Goal: Task Accomplishment & Management: Complete application form

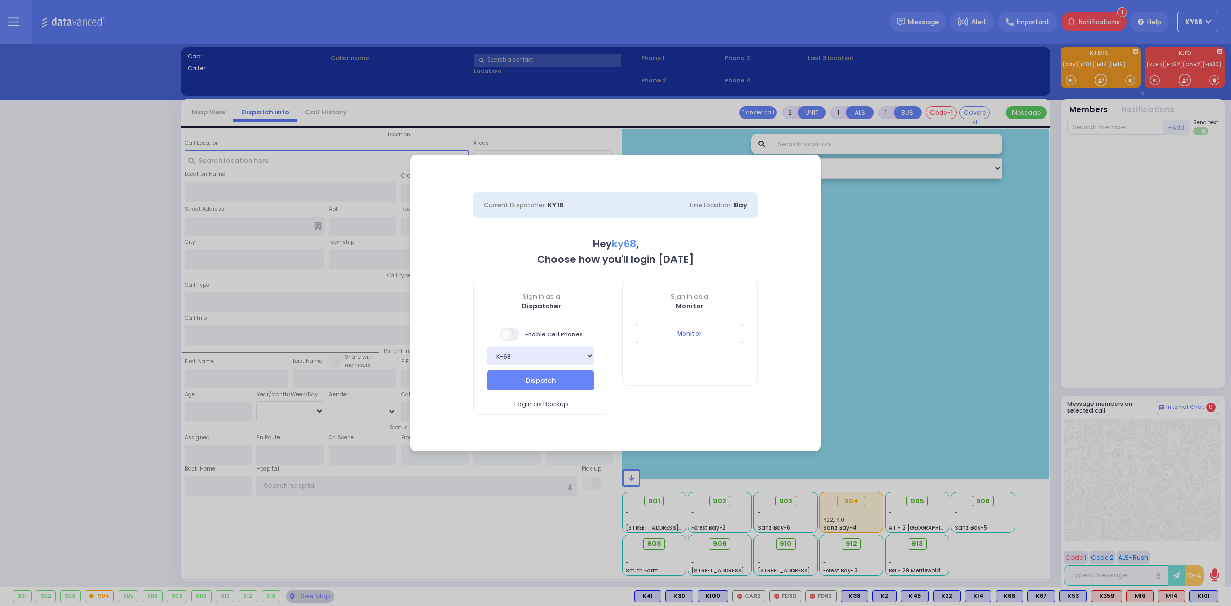
select select "12"
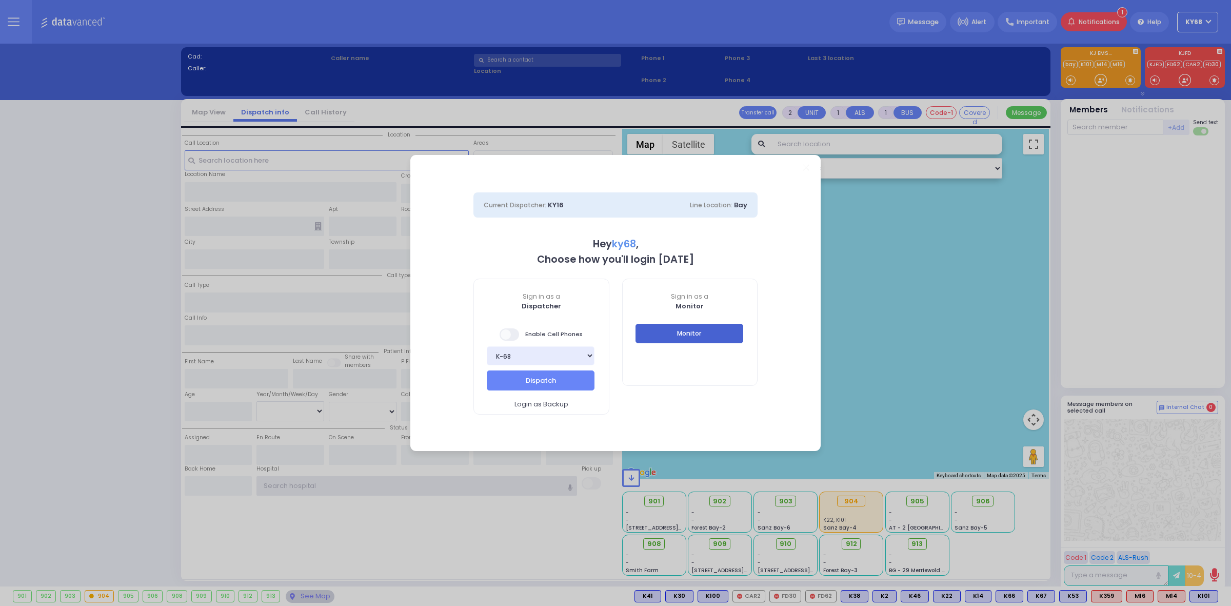
type input "ky68"
click at [696, 327] on button "Monitor" at bounding box center [690, 333] width 108 height 19
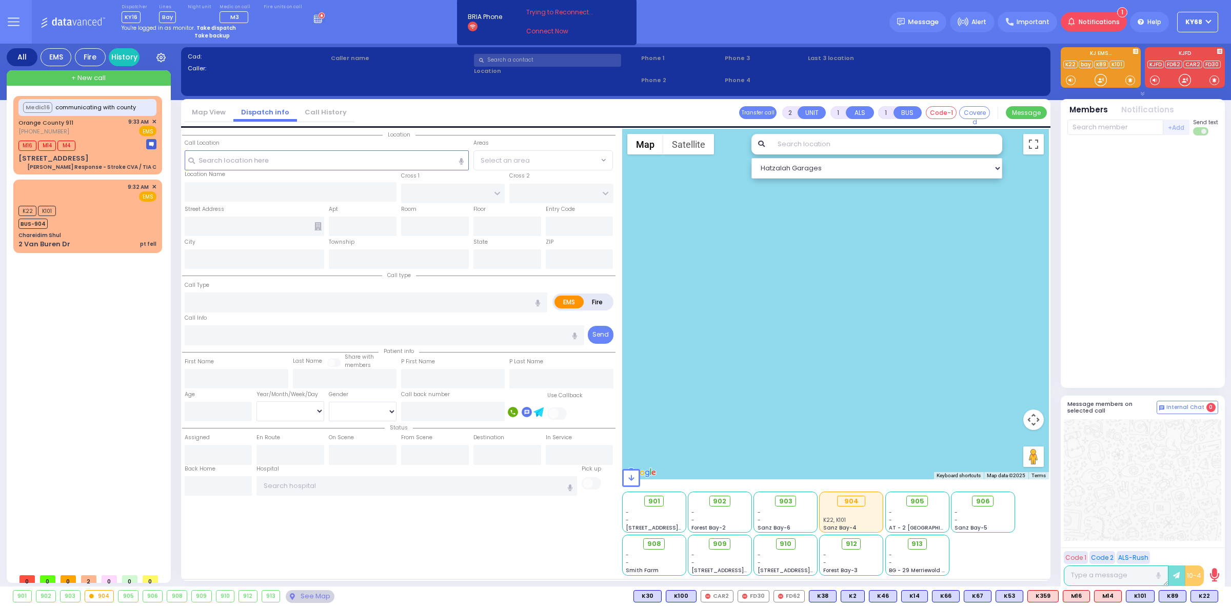
select select
type input "pt fell"
radio input "true"
select select
type input "09:32"
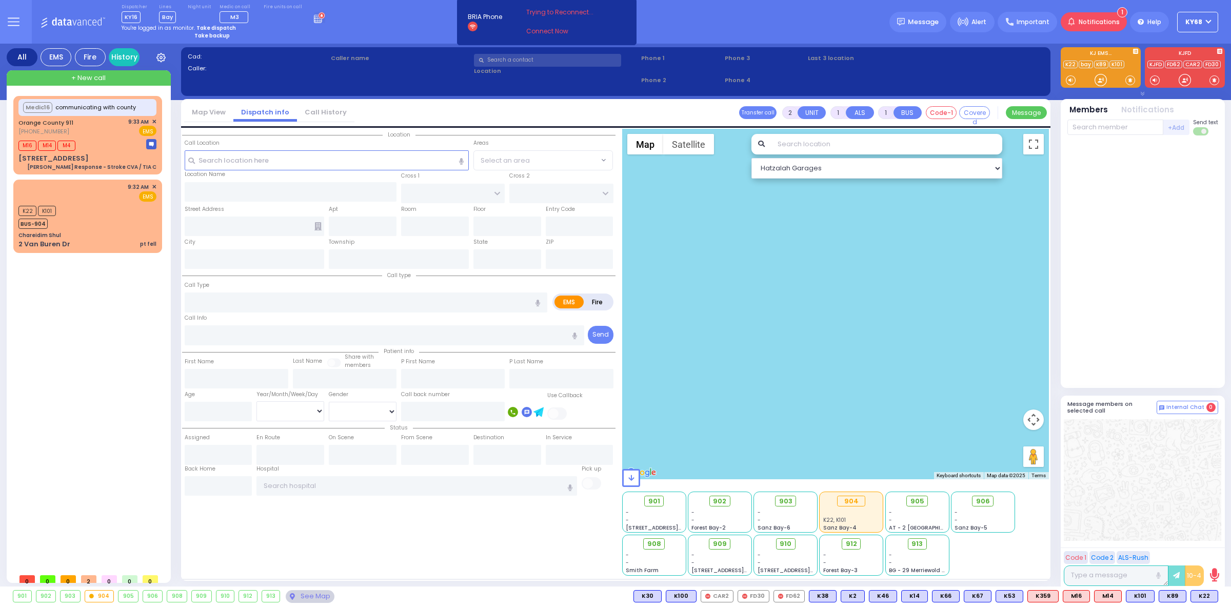
type input "09:34"
select select "Hatzalah Garages"
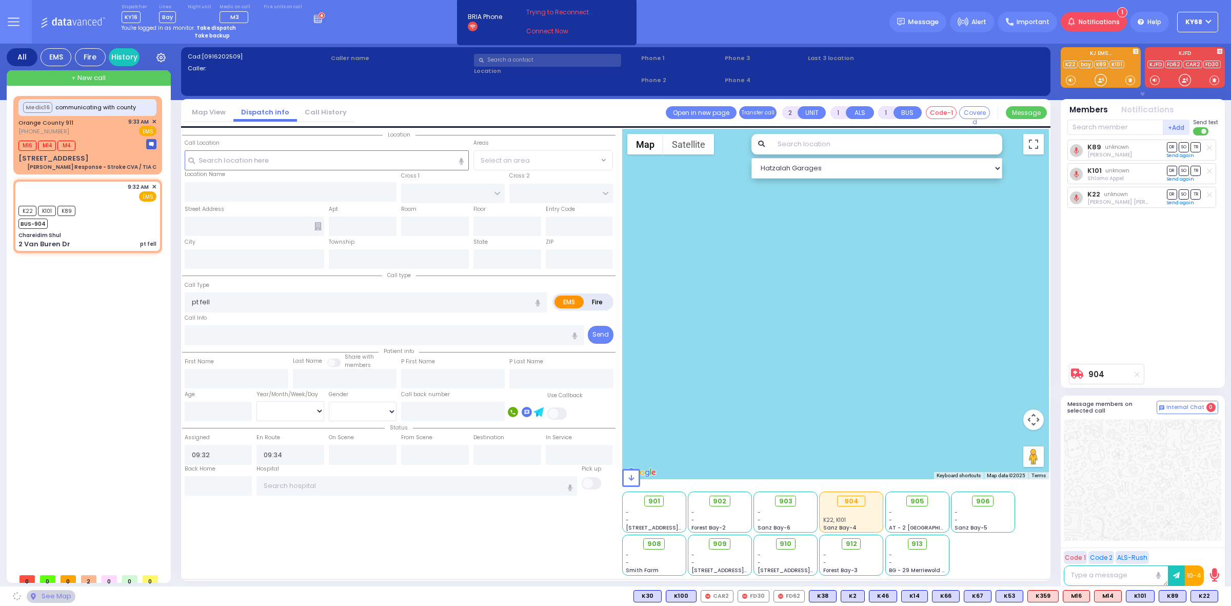
type input "Chareidim Shul"
type input "GARFIELD RD"
type input "FOREST RD"
type input "2 Van Buren Dr"
type input "Monroe"
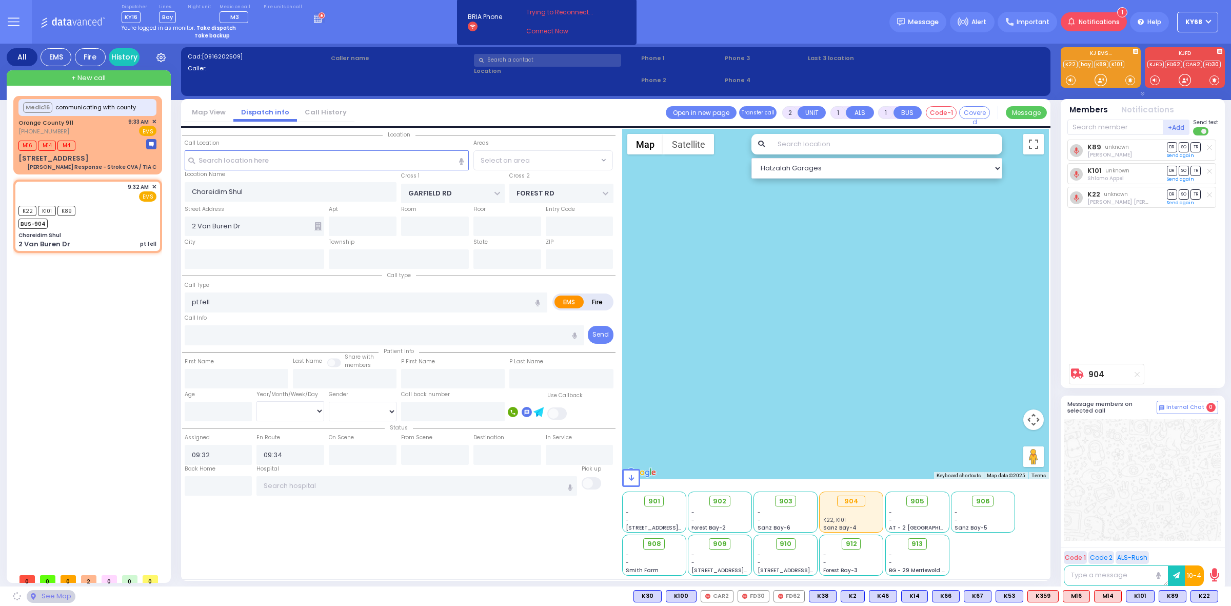
type input "[US_STATE]"
type input "10950"
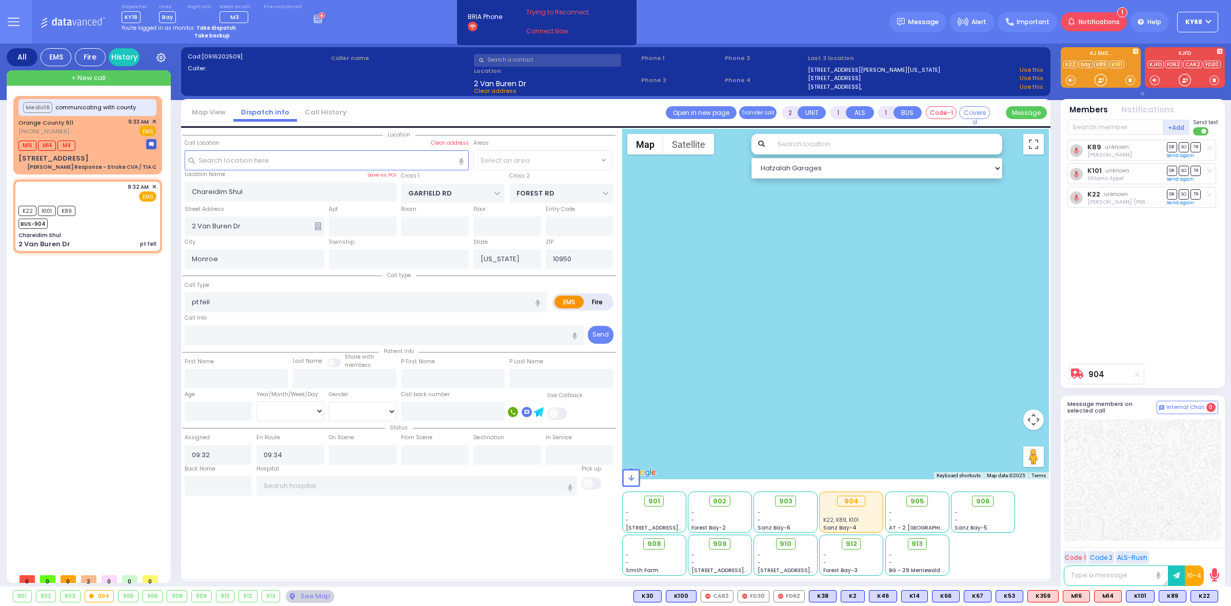
select select "SECTION 2"
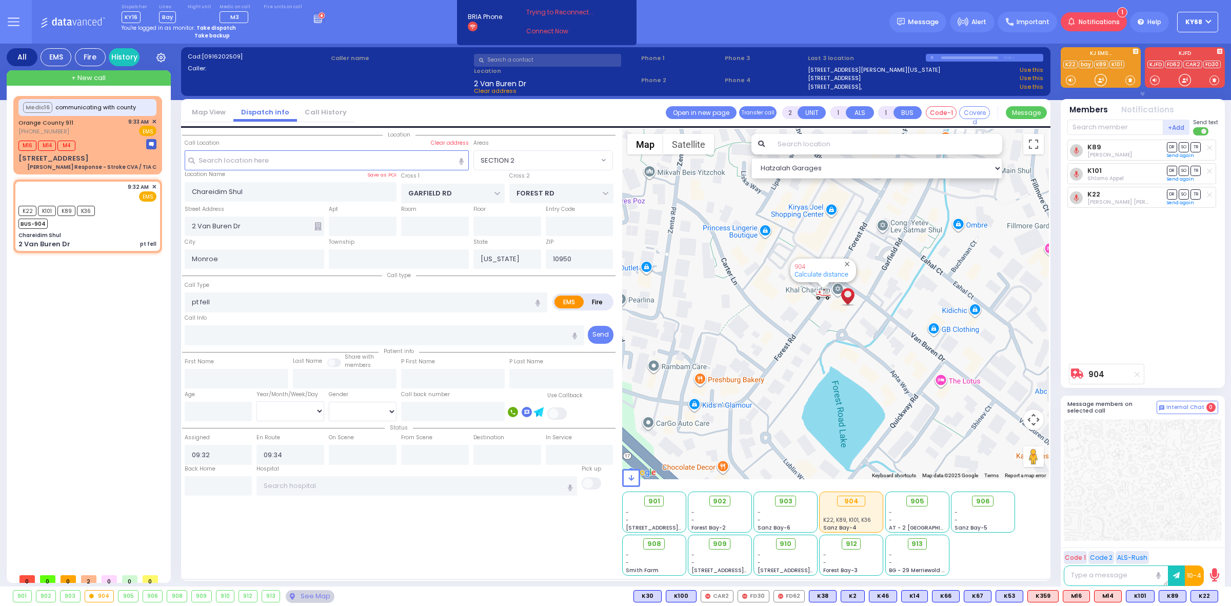
select select
radio input "true"
select select
select select "Hatzalah Garages"
select select "SECTION 2"
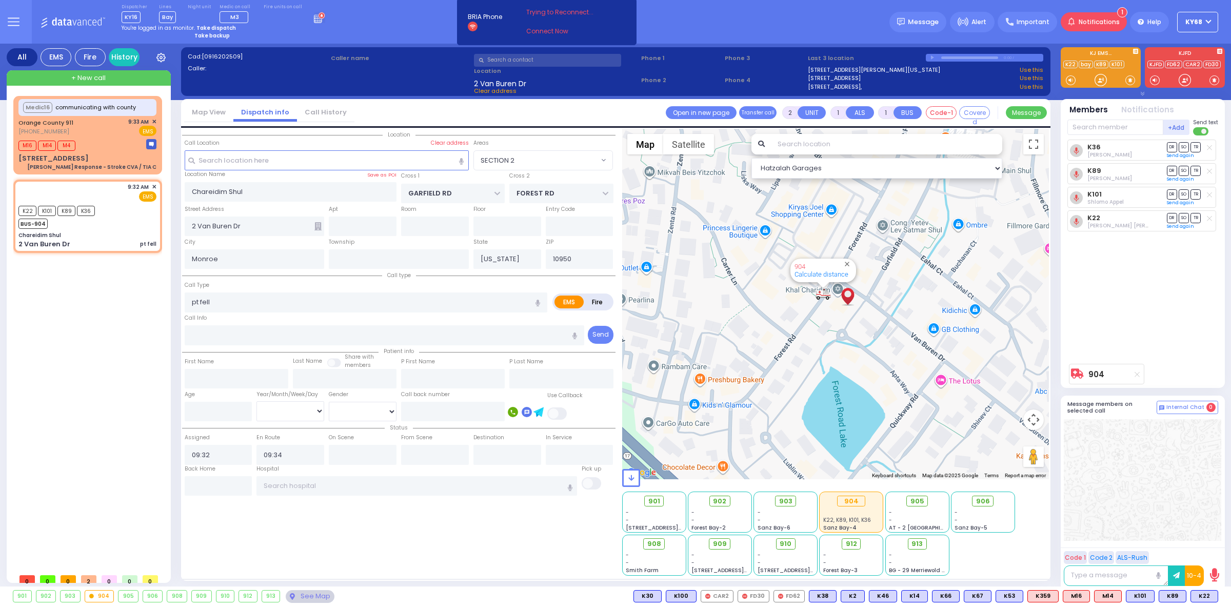
select select
radio input "true"
select select
select select "Hatzalah Garages"
select select "SECTION 2"
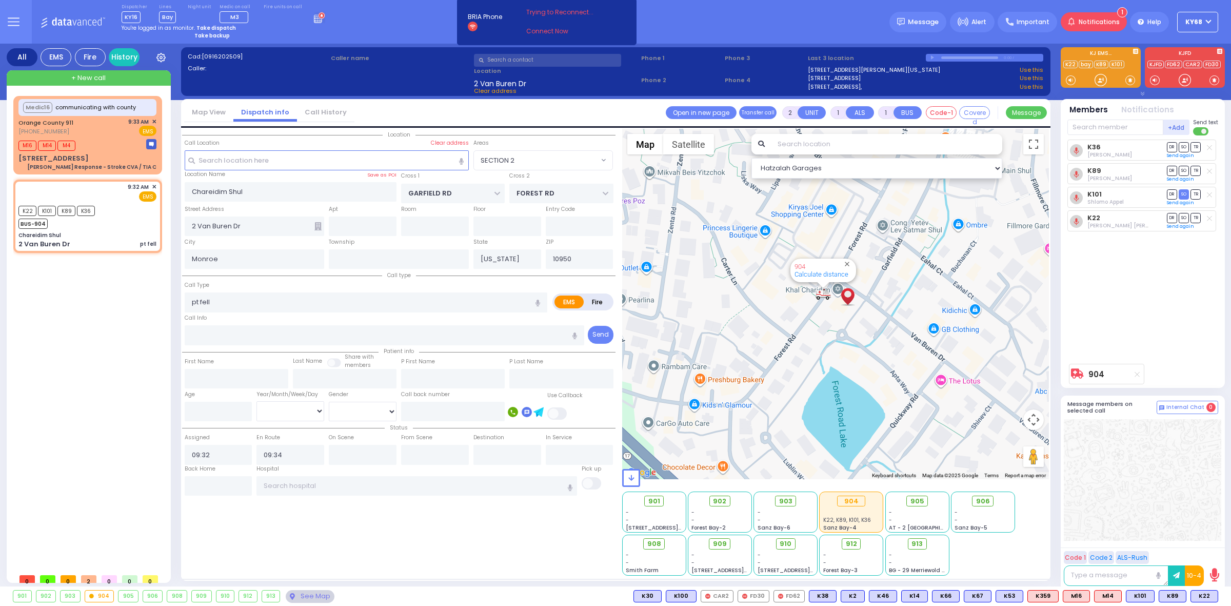
select select
radio input "true"
select select
select select "Hatzalah Garages"
select select "SECTION 2"
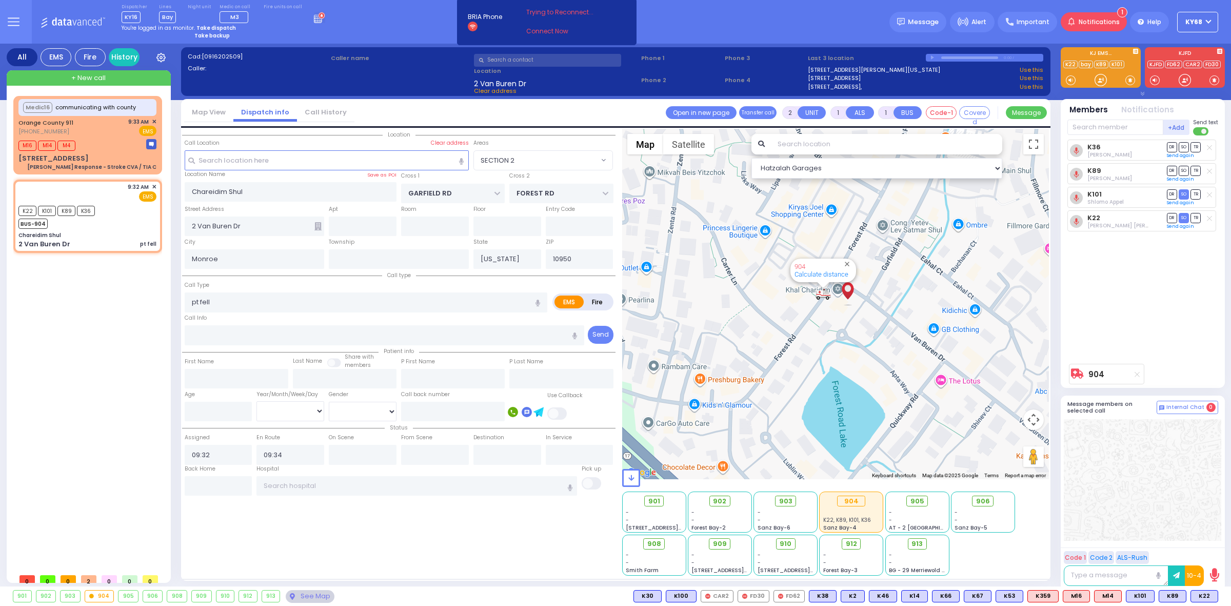
click at [805, 36] on div "Dispatcher KY16 shift has started. Are you ? [GEOGRAPHIC_DATA]" at bounding box center [615, 22] width 1231 height 44
select select
radio input "true"
select select
type input "[US_STATE][GEOGRAPHIC_DATA]- [GEOGRAPHIC_DATA]"
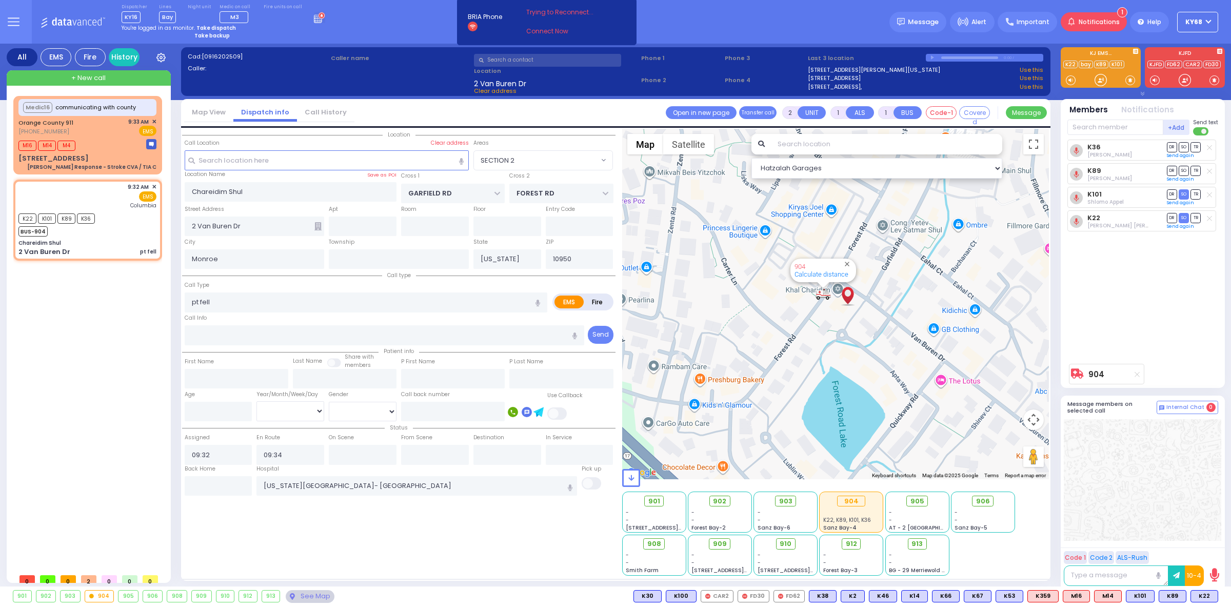
select select "SECTION 2"
select select "Hatzalah Garages"
select select
radio input "true"
select select
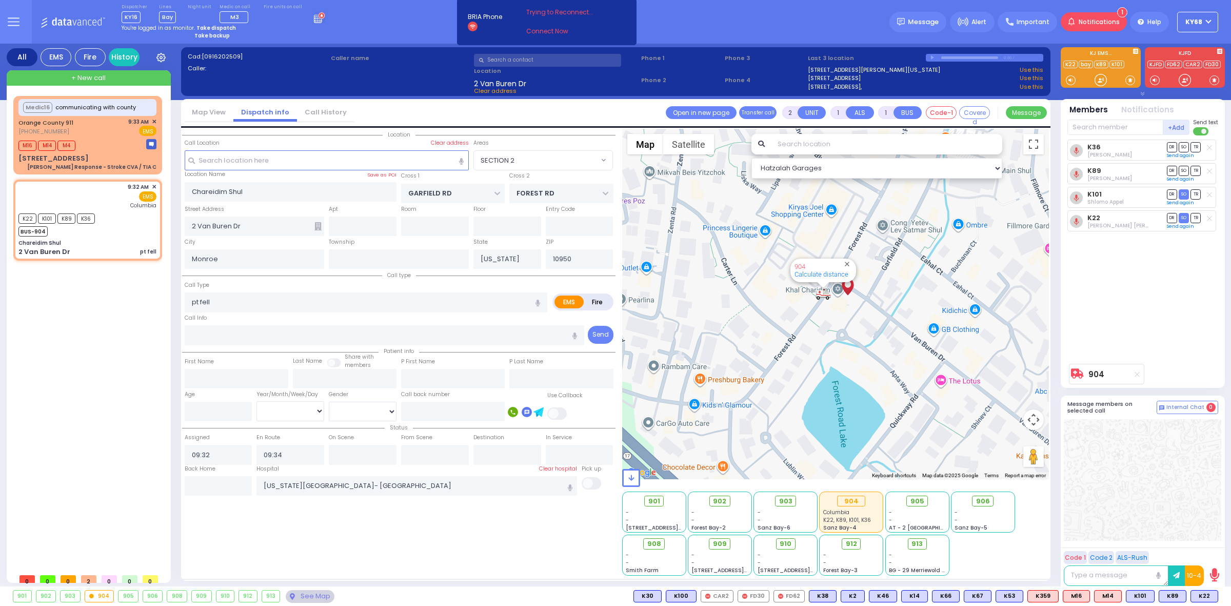
type input "09:36"
select select "SECTION 2"
select select "Hatzalah Garages"
click at [1098, 78] on div at bounding box center [1101, 80] width 10 height 10
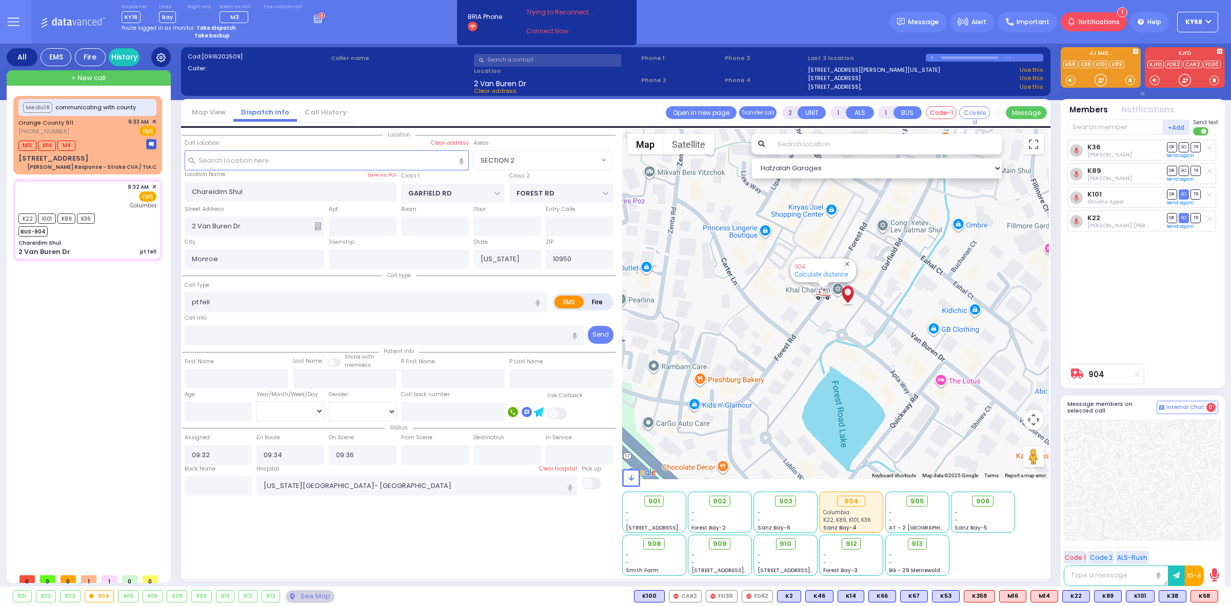
click at [165, 58] on icon at bounding box center [160, 57] width 9 height 9
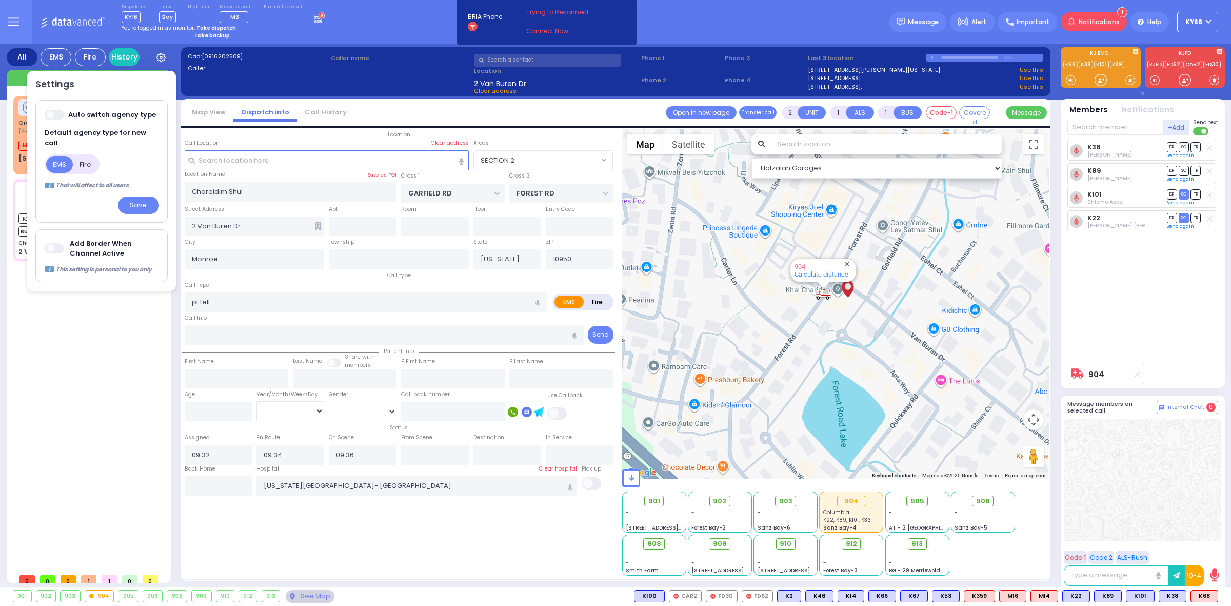
click at [32, 367] on div "Medic16 communicating with county Orange County 911 (845) 469-0911 M16 M14 M4 K…" at bounding box center [89, 332] width 153 height 472
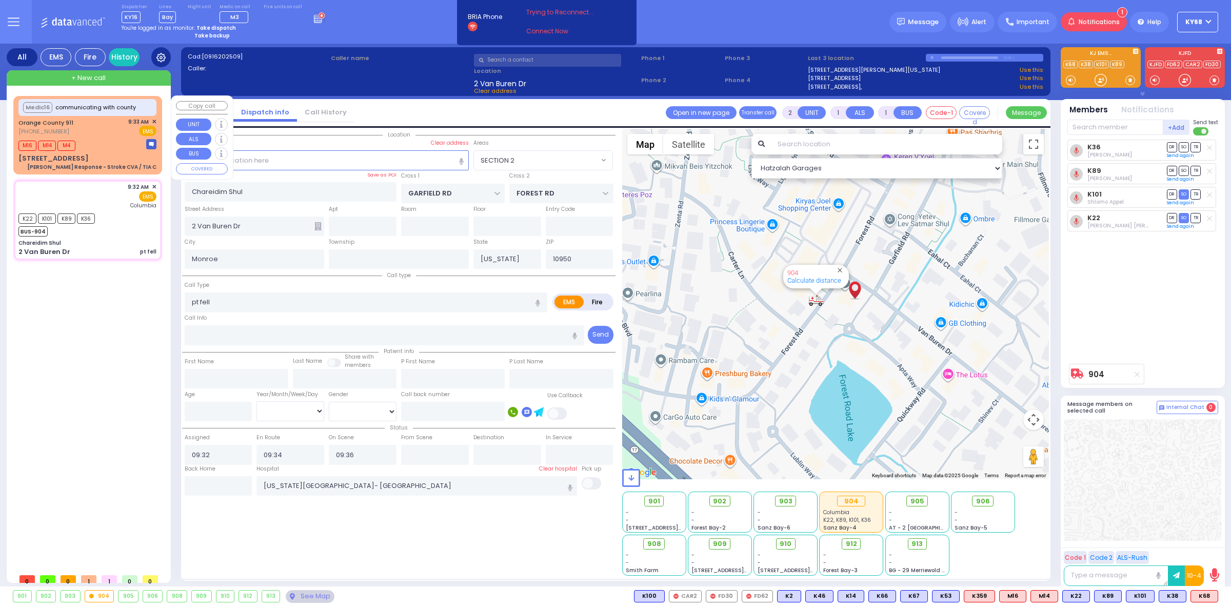
click at [160, 55] on icon at bounding box center [160, 57] width 9 height 9
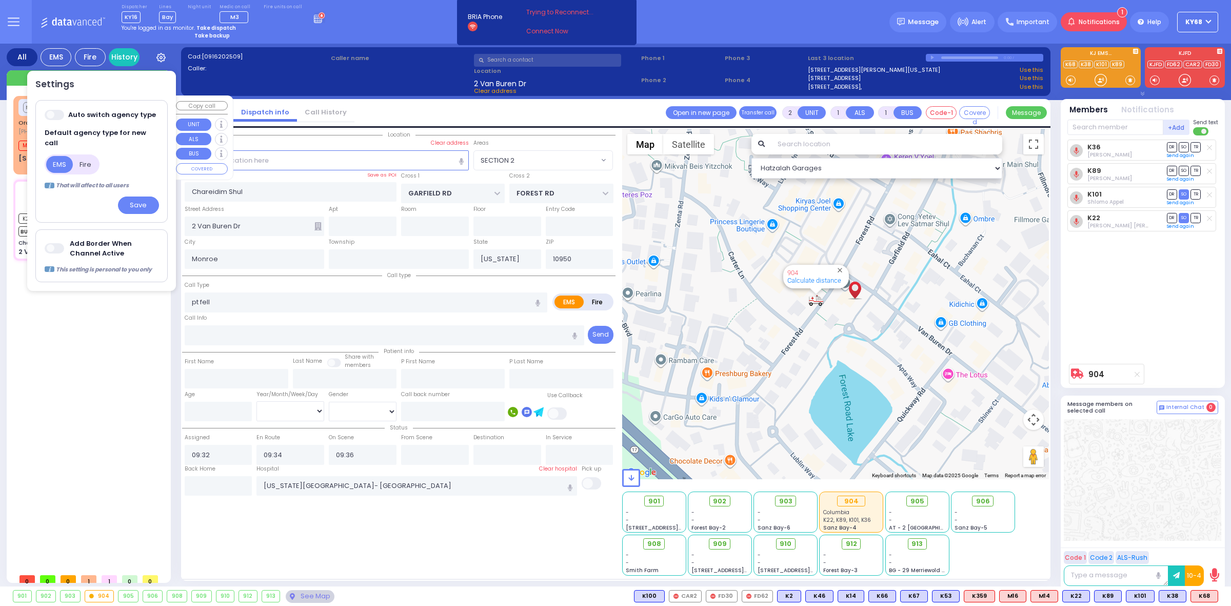
click at [51, 243] on span at bounding box center [55, 248] width 21 height 10
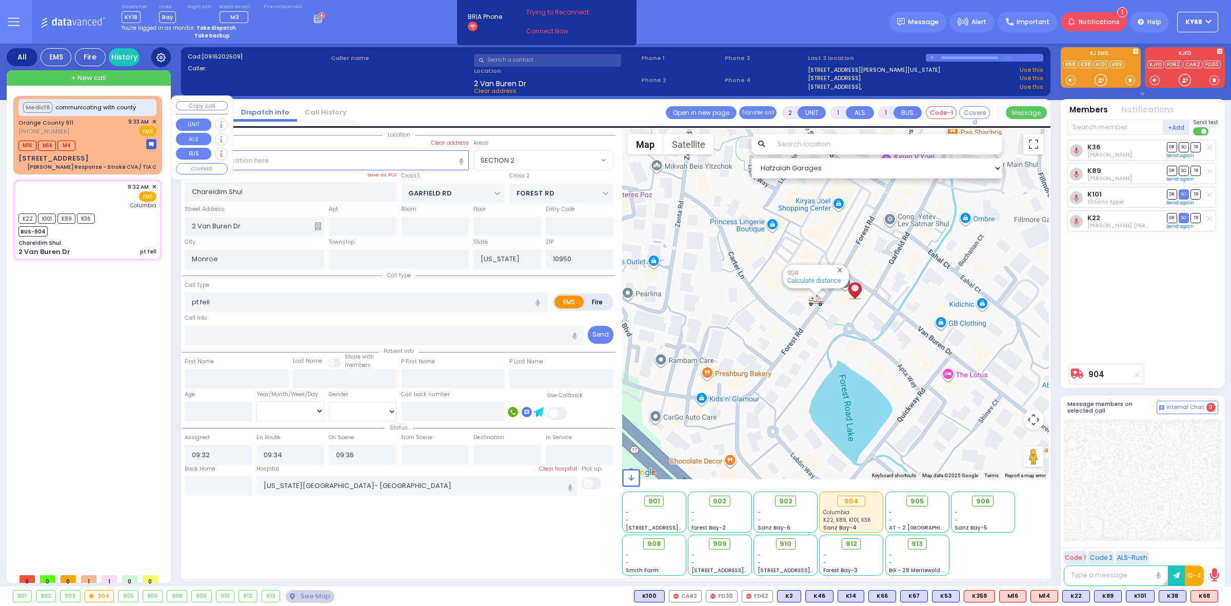
click at [160, 57] on icon at bounding box center [160, 57] width 9 height 9
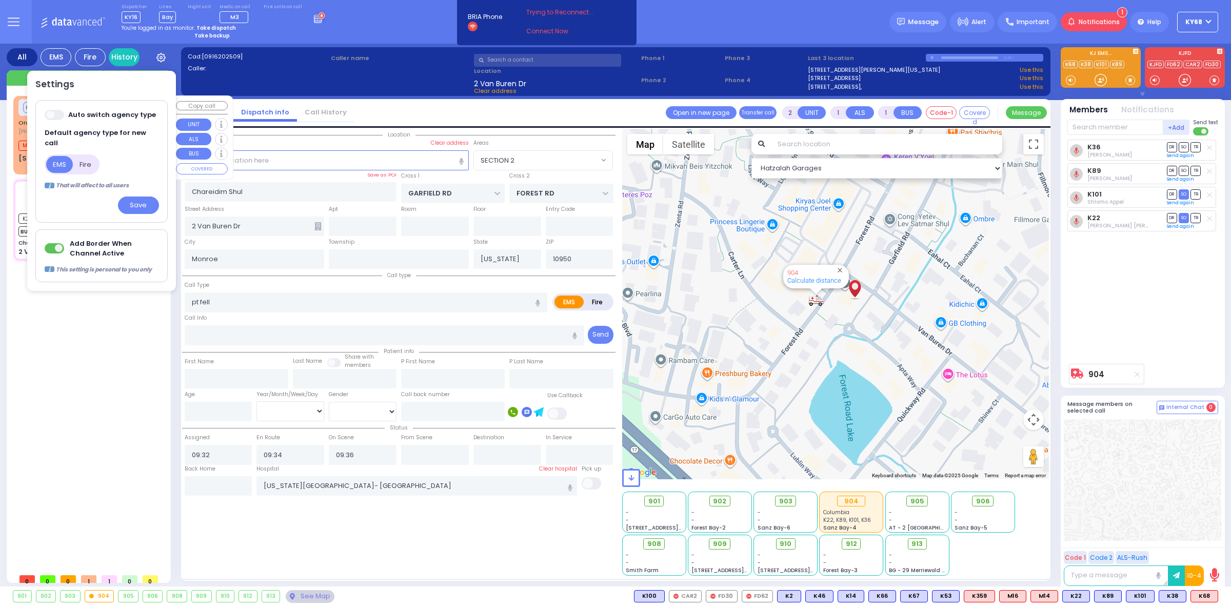
click at [126, 373] on div "Medic16 communicating with county Orange County 911 (845) 469-0911 M16 M14 M4 K…" at bounding box center [89, 332] width 153 height 472
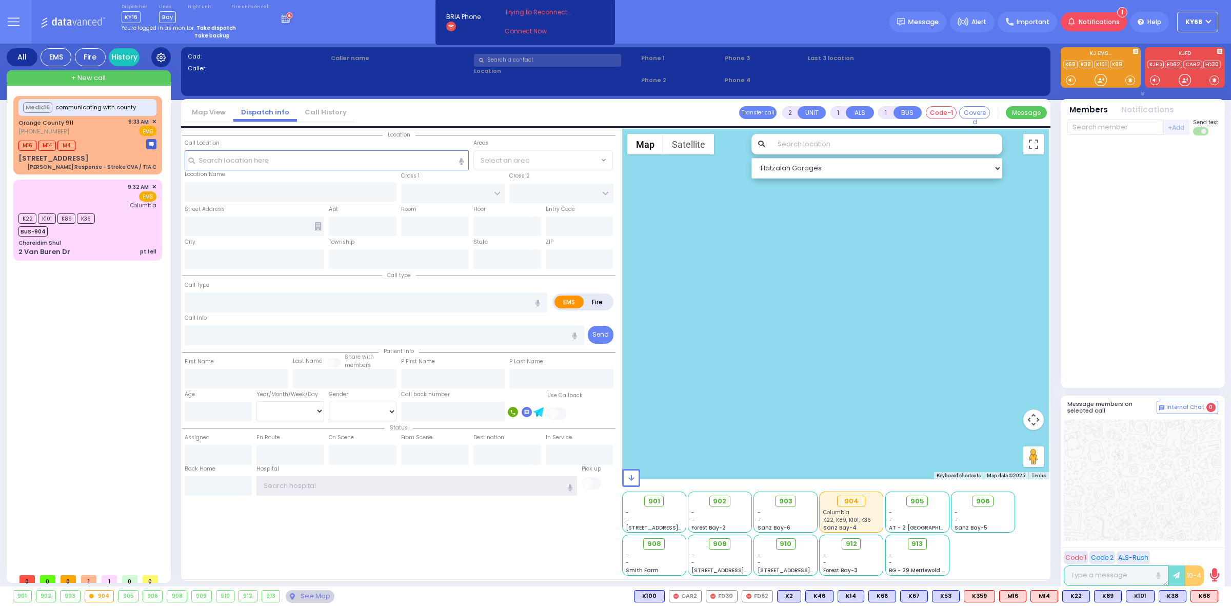
type input "ky68"
click at [161, 53] on icon at bounding box center [160, 57] width 9 height 9
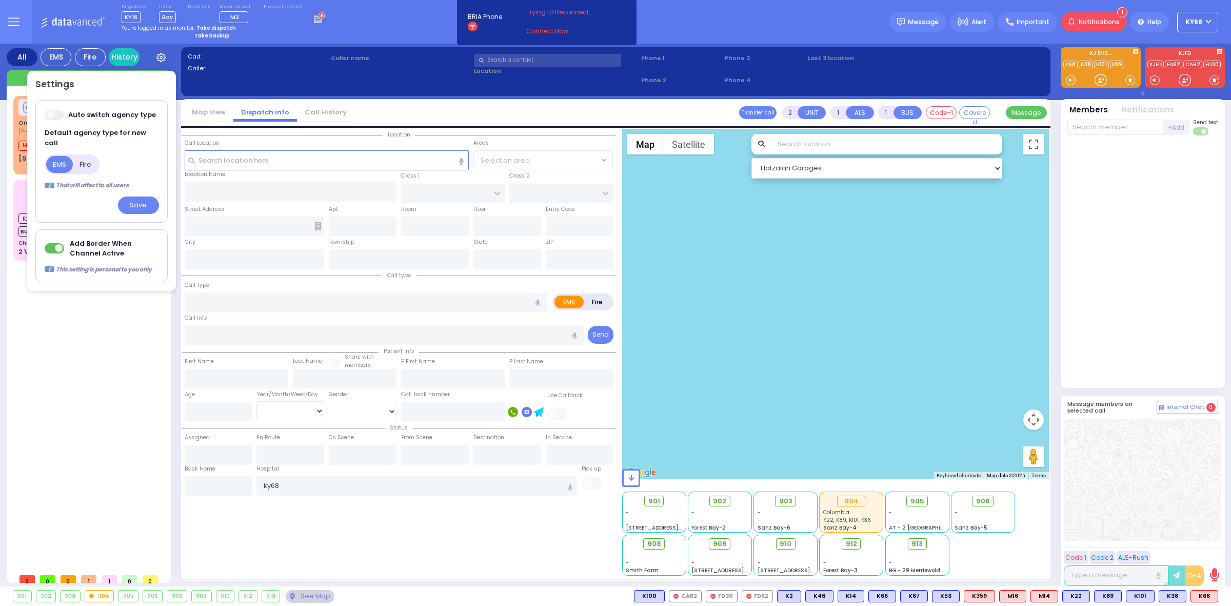
click at [400, 29] on div "Dispatcher KY16 shift has started. Are you ? [GEOGRAPHIC_DATA]" at bounding box center [615, 22] width 1231 height 44
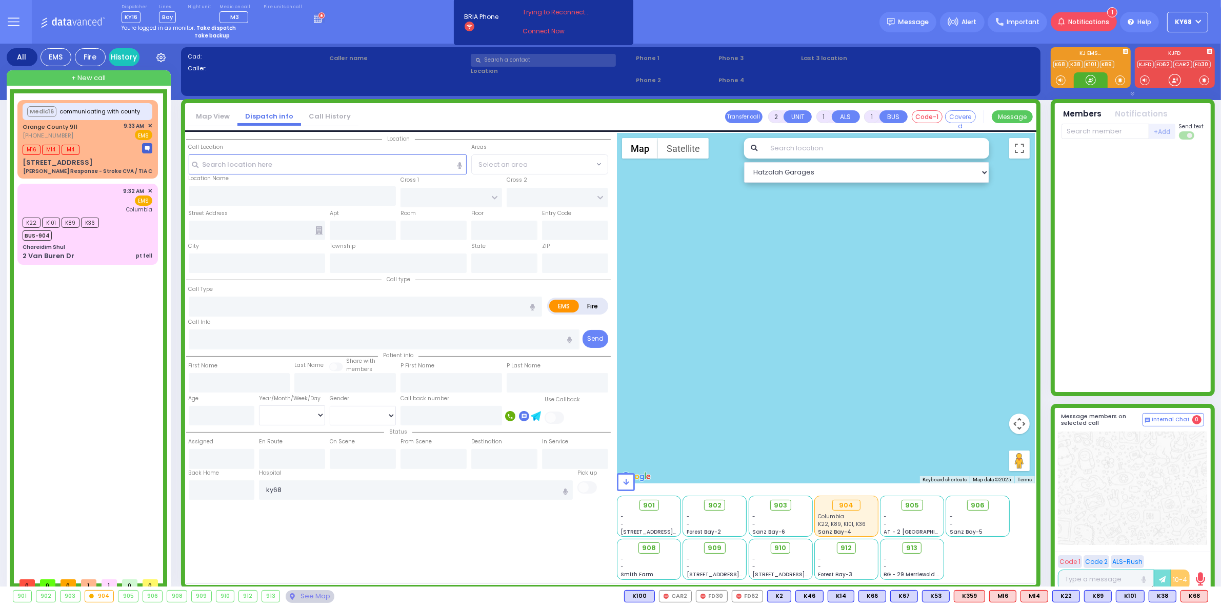
click at [1101, 81] on div at bounding box center [1091, 79] width 34 height 15
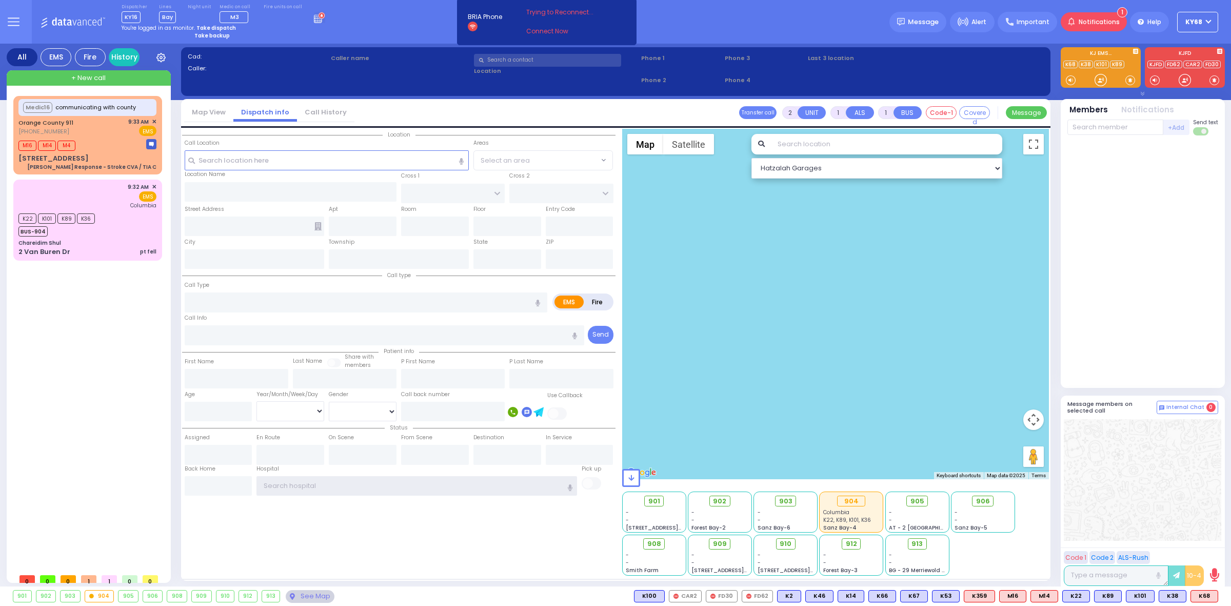
type input "ky68"
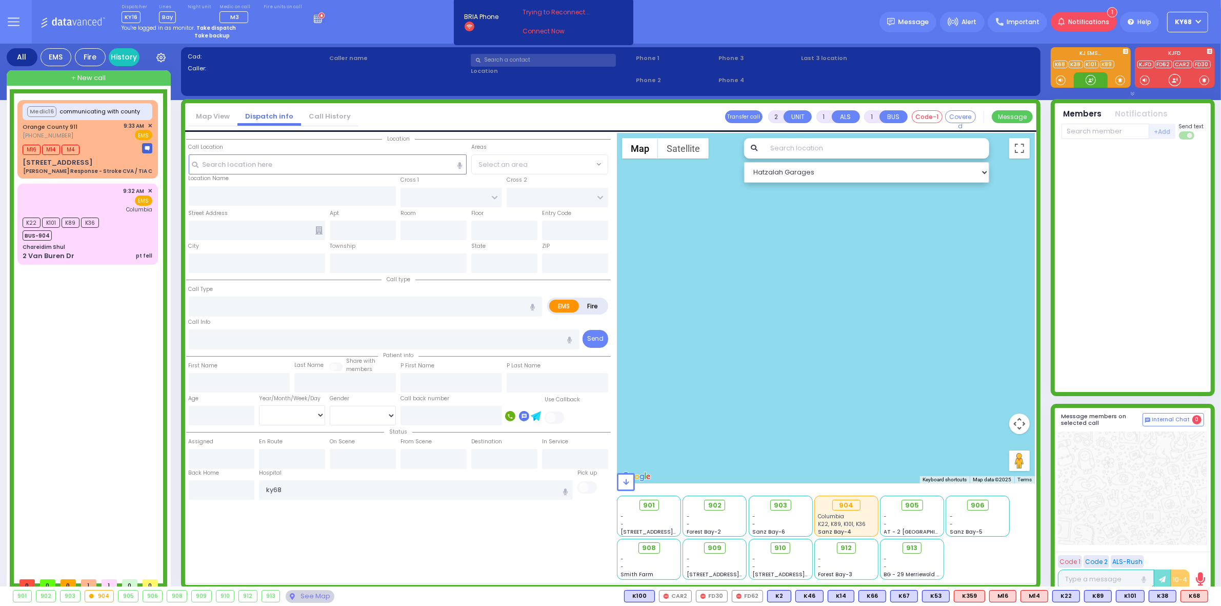
click at [1098, 79] on div at bounding box center [1091, 79] width 34 height 15
click at [372, 59] on label "Caller name" at bounding box center [398, 58] width 138 height 9
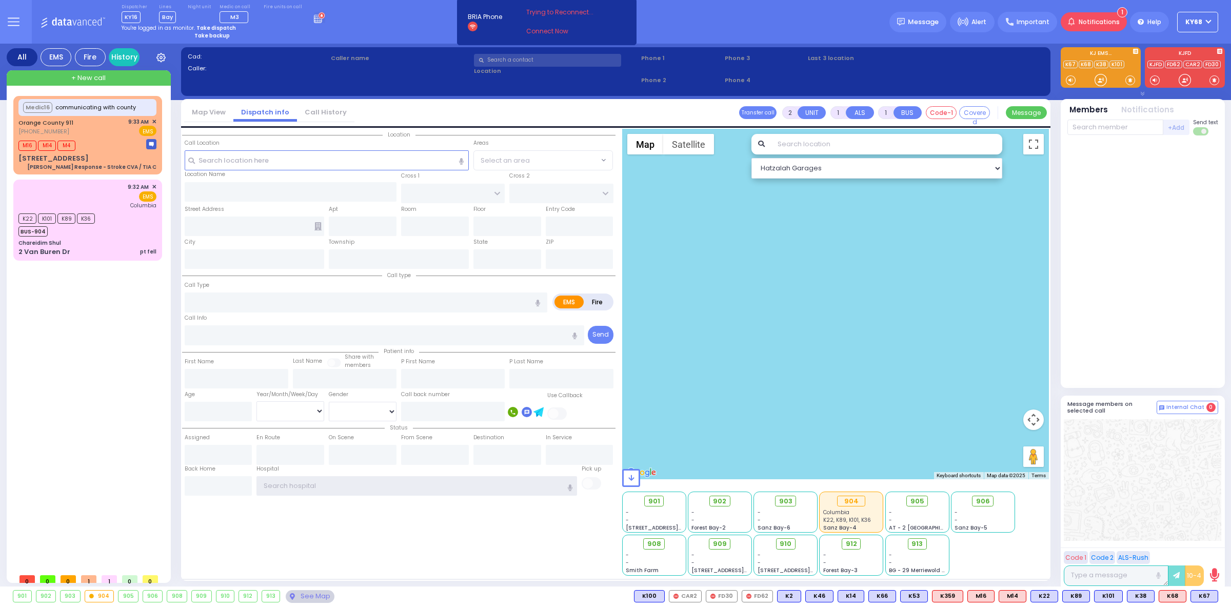
type input "ky68"
click at [124, 419] on div "Medic16 communicating with county Orange County 911 (845) 469-0911 M16 M14 M4 K…" at bounding box center [89, 332] width 153 height 472
click at [29, 29] on button at bounding box center [13, 22] width 37 height 44
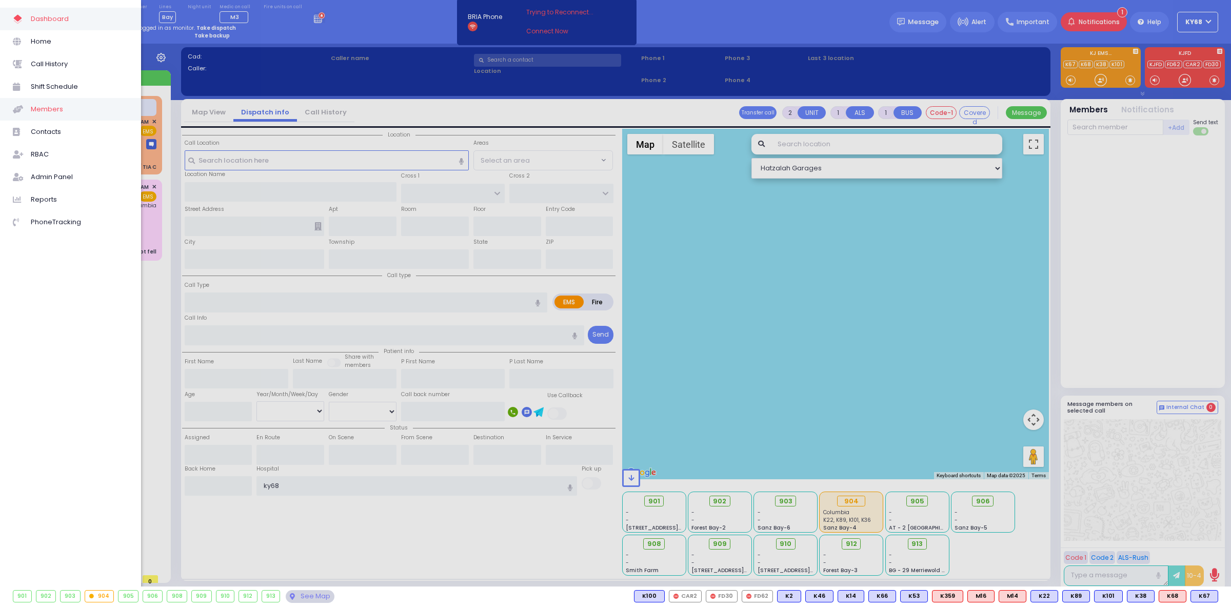
click at [62, 100] on link "Members" at bounding box center [70, 109] width 141 height 23
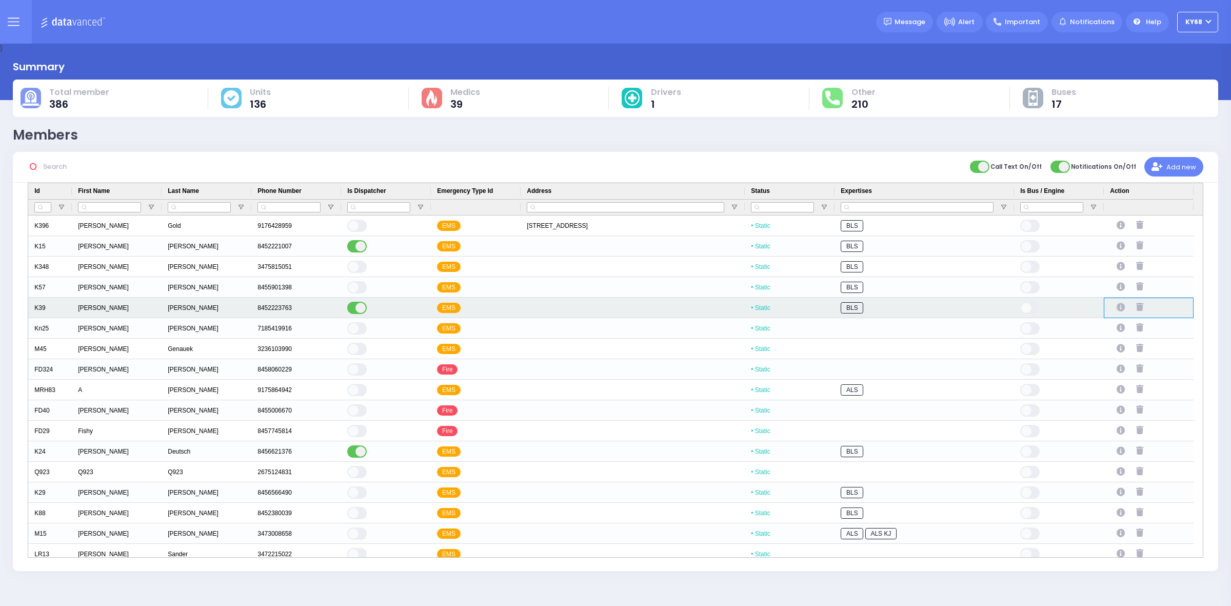
click at [1119, 299] on div "Press SPACE to select this row." at bounding box center [1122, 307] width 25 height 17
select select
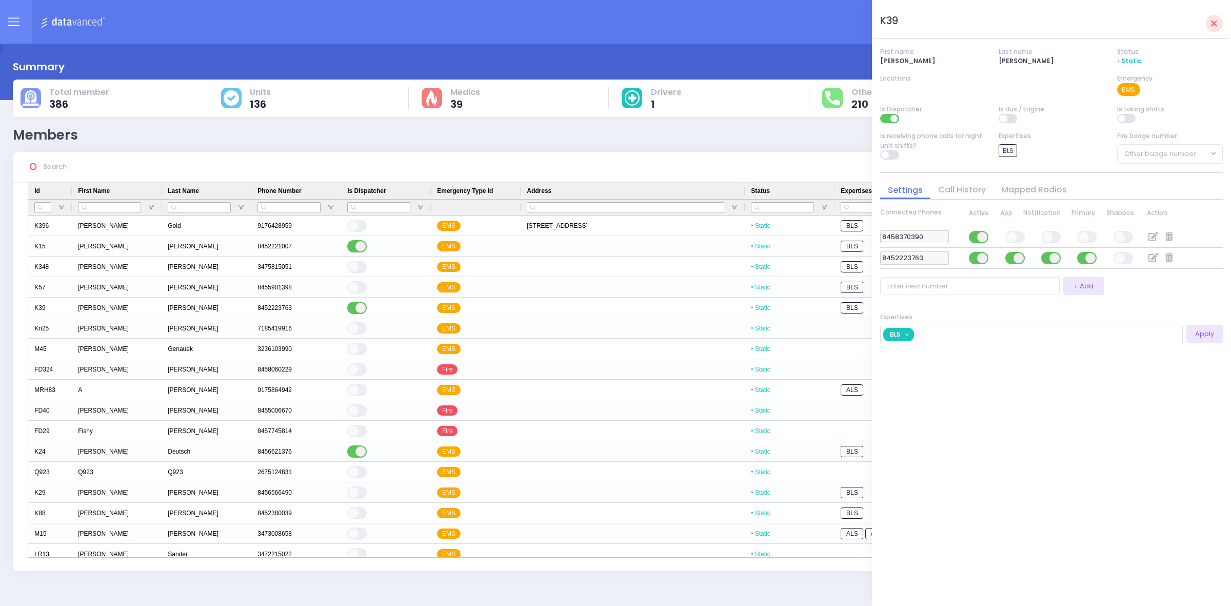
click at [73, 167] on input "text" at bounding box center [116, 166] width 154 height 19
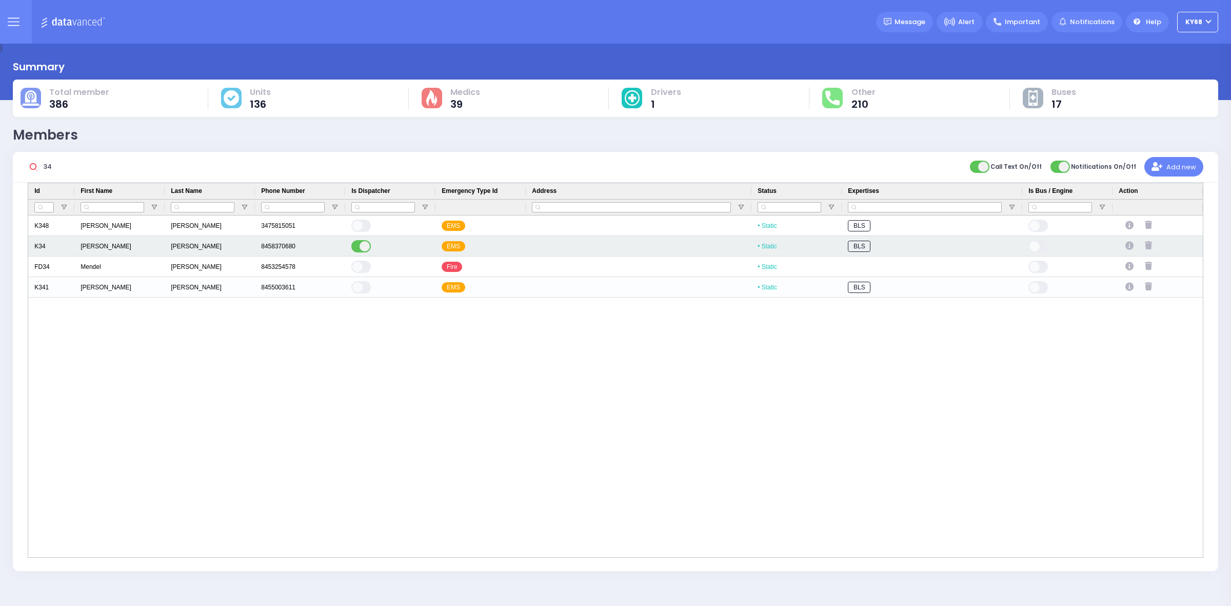
type input "34"
click at [1129, 245] on icon "Press SPACE to select this row." at bounding box center [1130, 246] width 11 height 9
select select
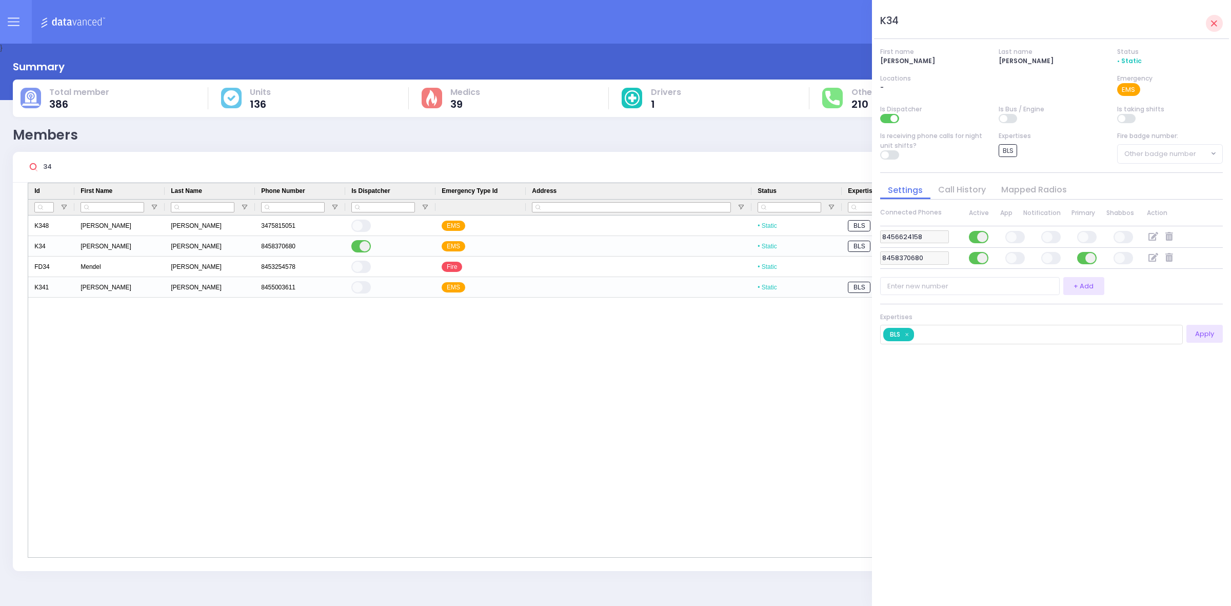
click at [57, 170] on input "34" at bounding box center [116, 166] width 154 height 19
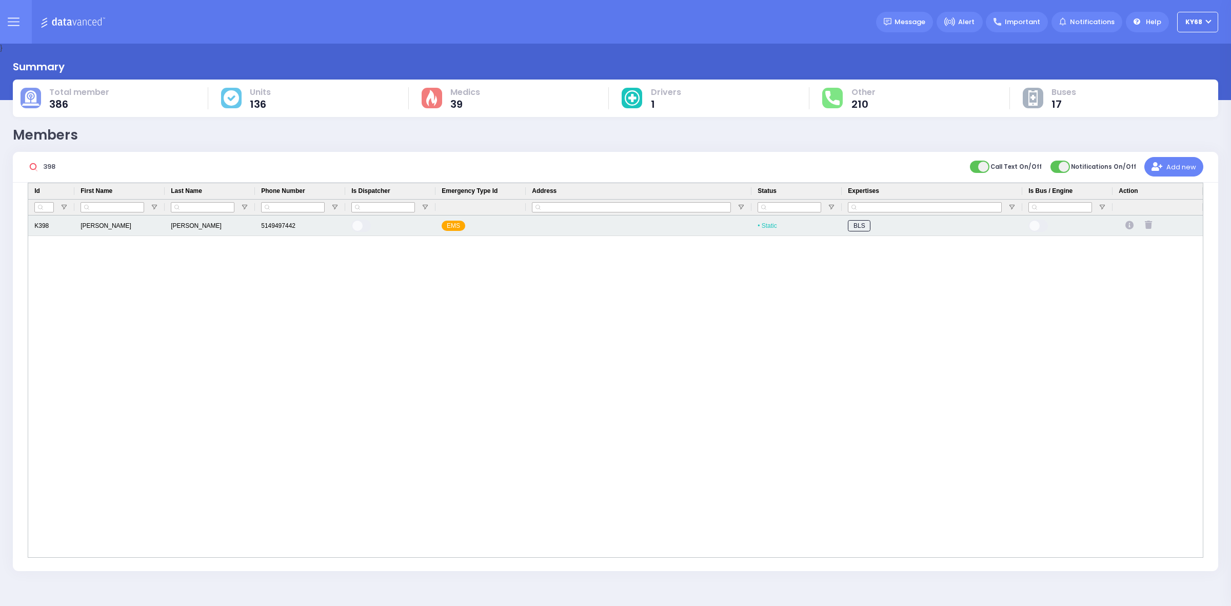
type input "398"
click at [1132, 224] on icon "Press SPACE to select this row." at bounding box center [1130, 225] width 11 height 9
select select
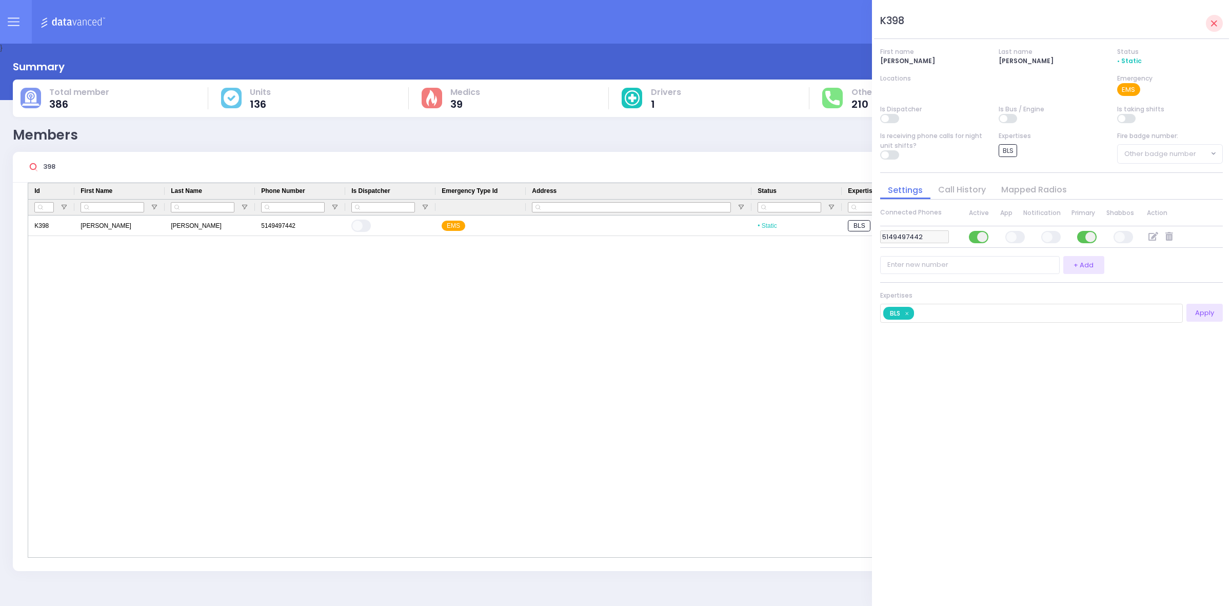
click at [1169, 467] on div "K398 First name Joshua Last name Adler Status • Static Locations Emergency EMS …" at bounding box center [1051, 302] width 343 height 589
click at [86, 168] on input "398" at bounding box center [116, 166] width 154 height 19
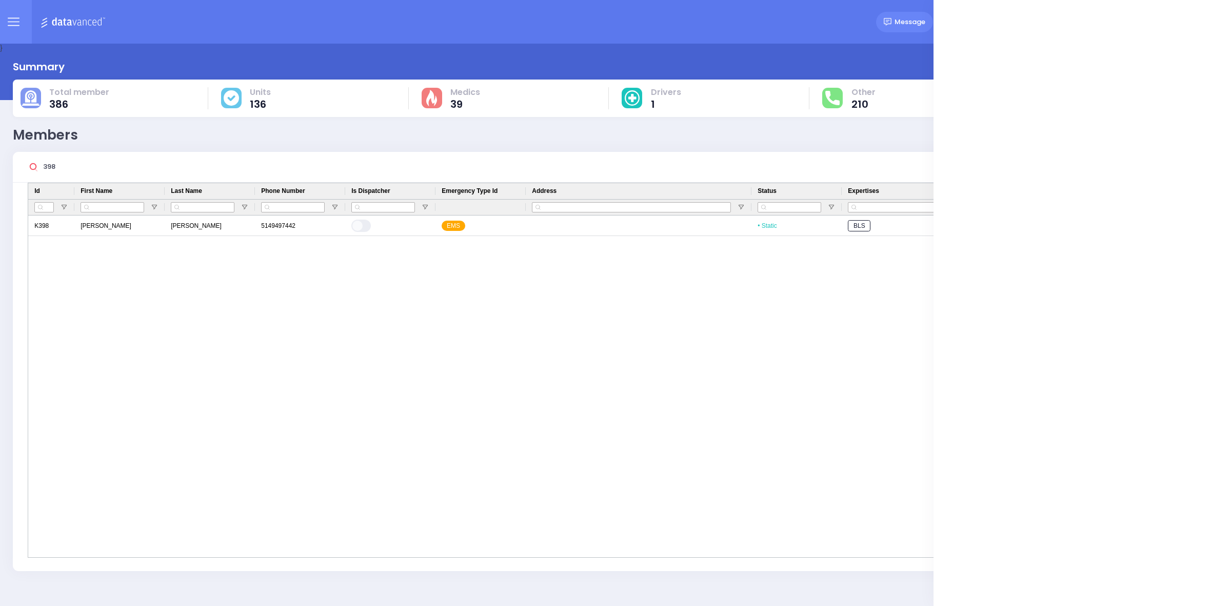
click at [86, 168] on input "398" at bounding box center [116, 166] width 154 height 19
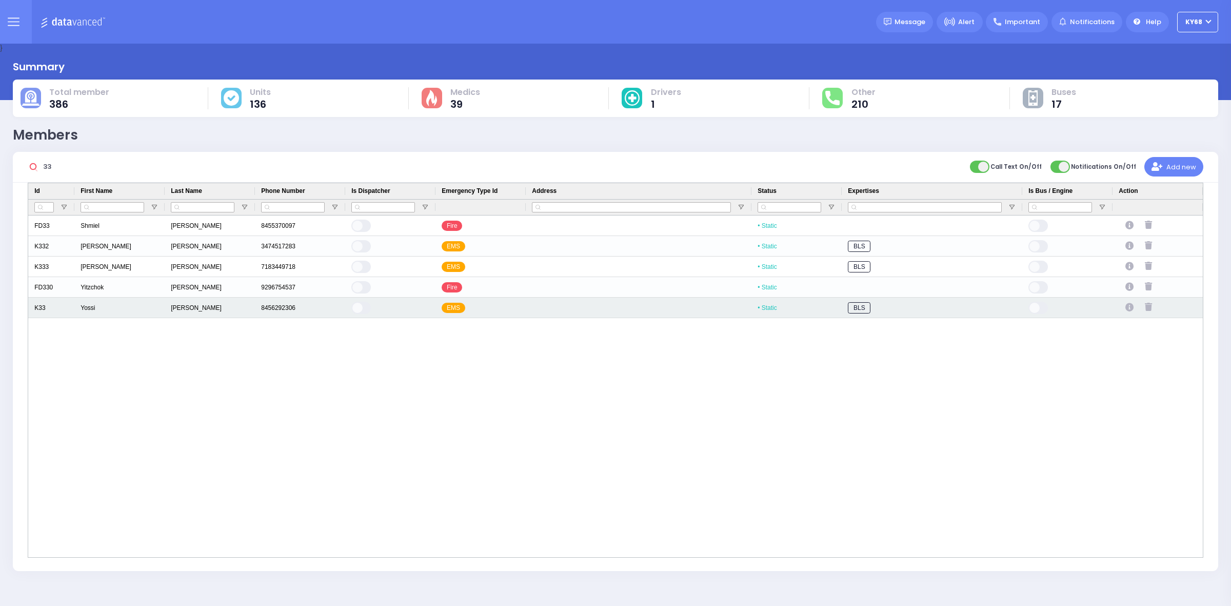
type input "33"
click at [1129, 308] on icon "Press SPACE to select this row." at bounding box center [1130, 307] width 11 height 9
select select
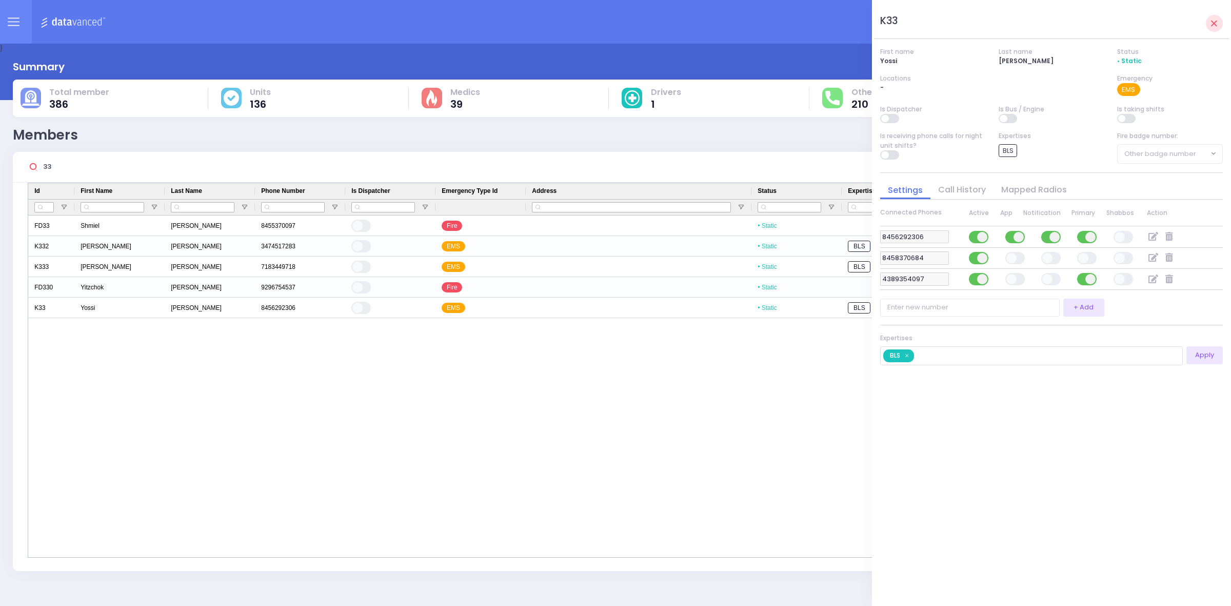
click at [140, 173] on input "33" at bounding box center [116, 166] width 154 height 19
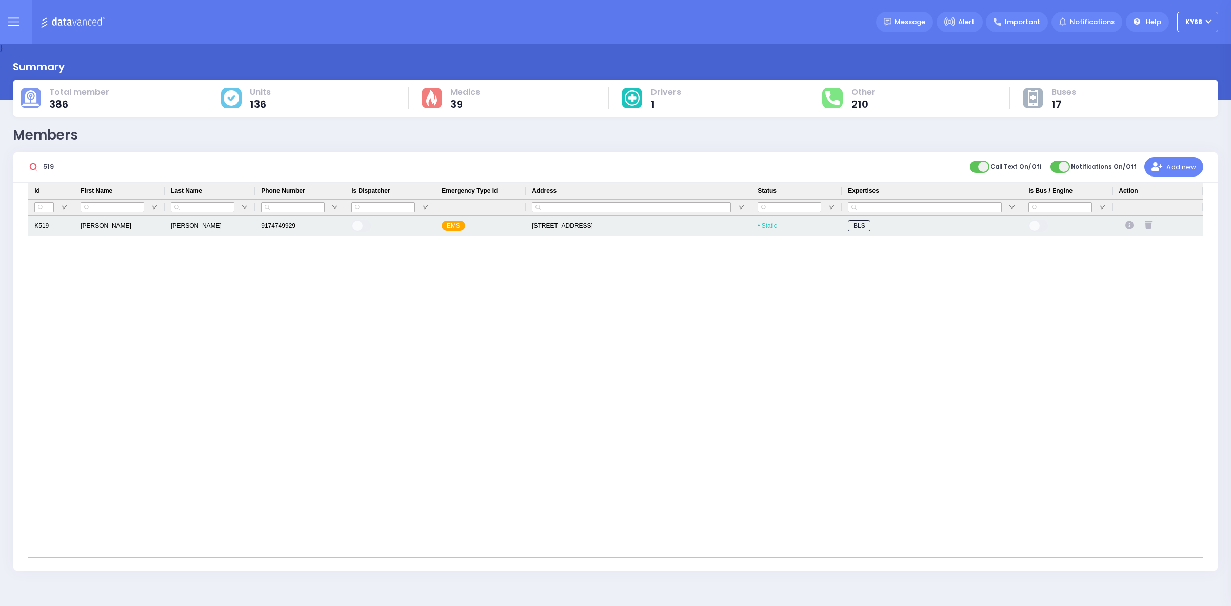
type input "519"
click at [1127, 224] on icon "Press SPACE to select this row." at bounding box center [1130, 225] width 11 height 9
select select
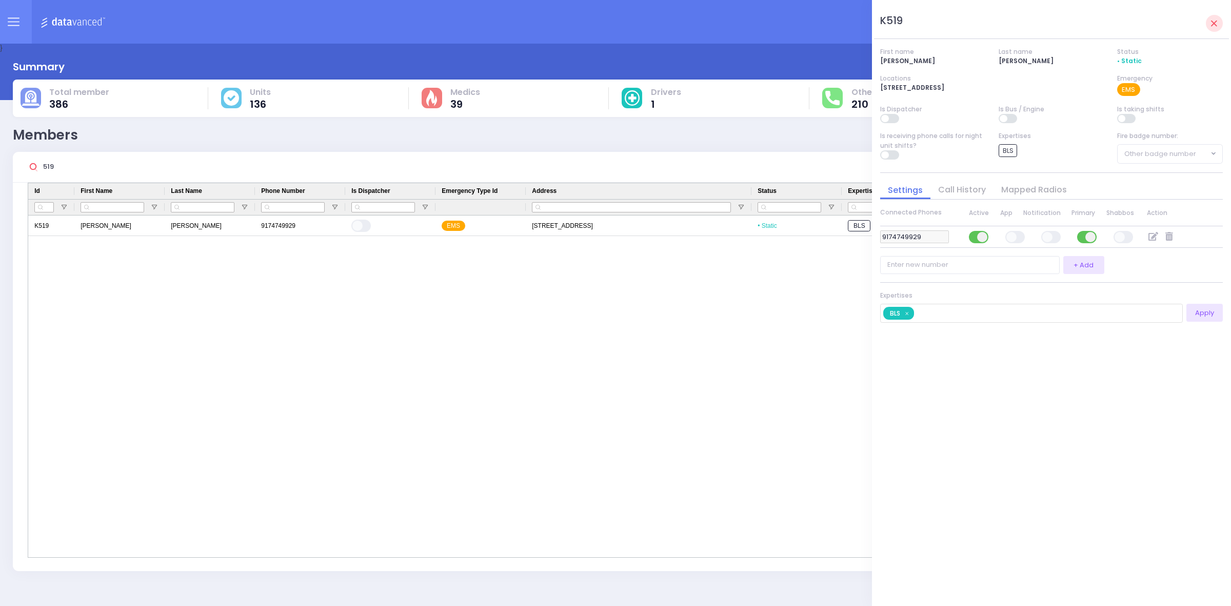
click at [117, 160] on input "519" at bounding box center [116, 166] width 154 height 19
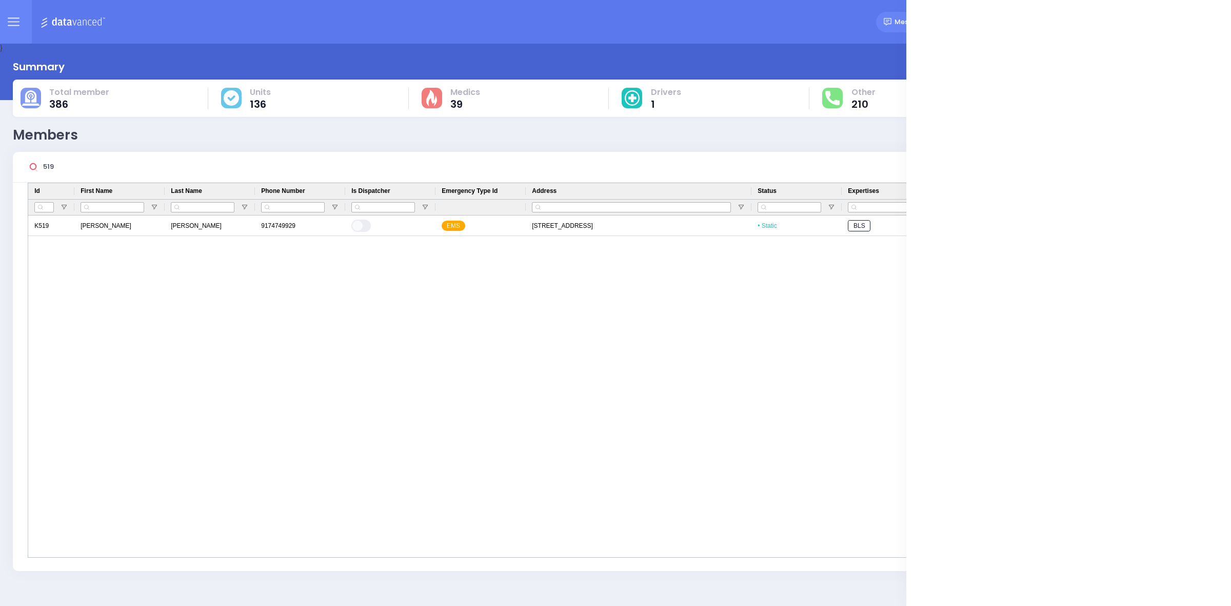
click at [117, 160] on input "519" at bounding box center [116, 166] width 154 height 19
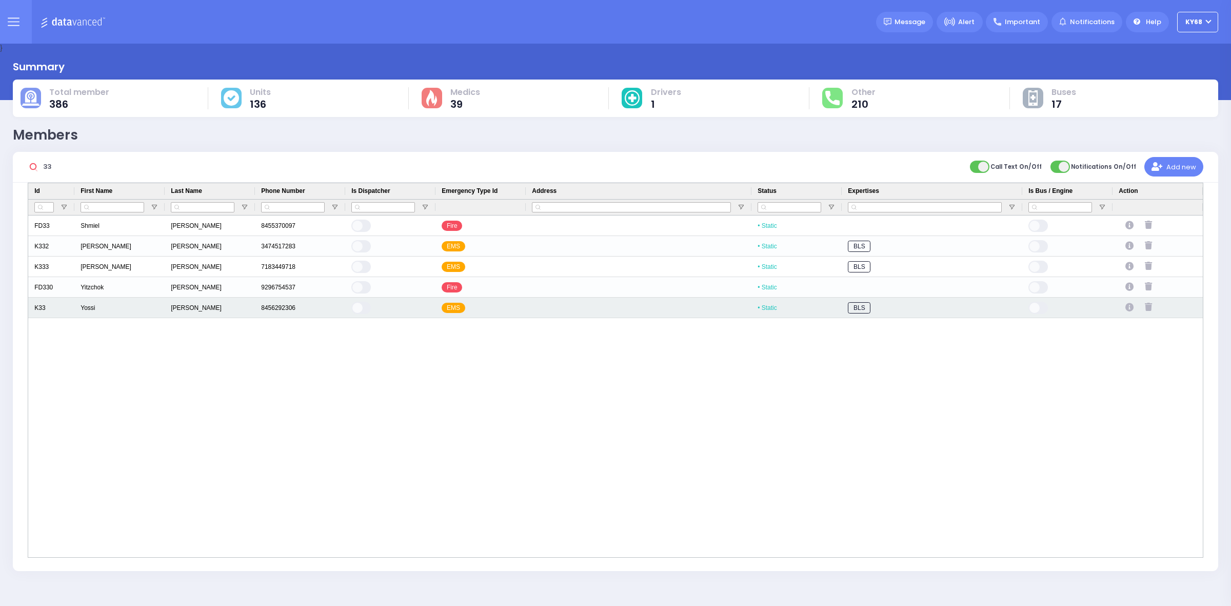
type input "33"
click at [1134, 308] on icon "Press SPACE to select this row." at bounding box center [1130, 307] width 11 height 9
select select
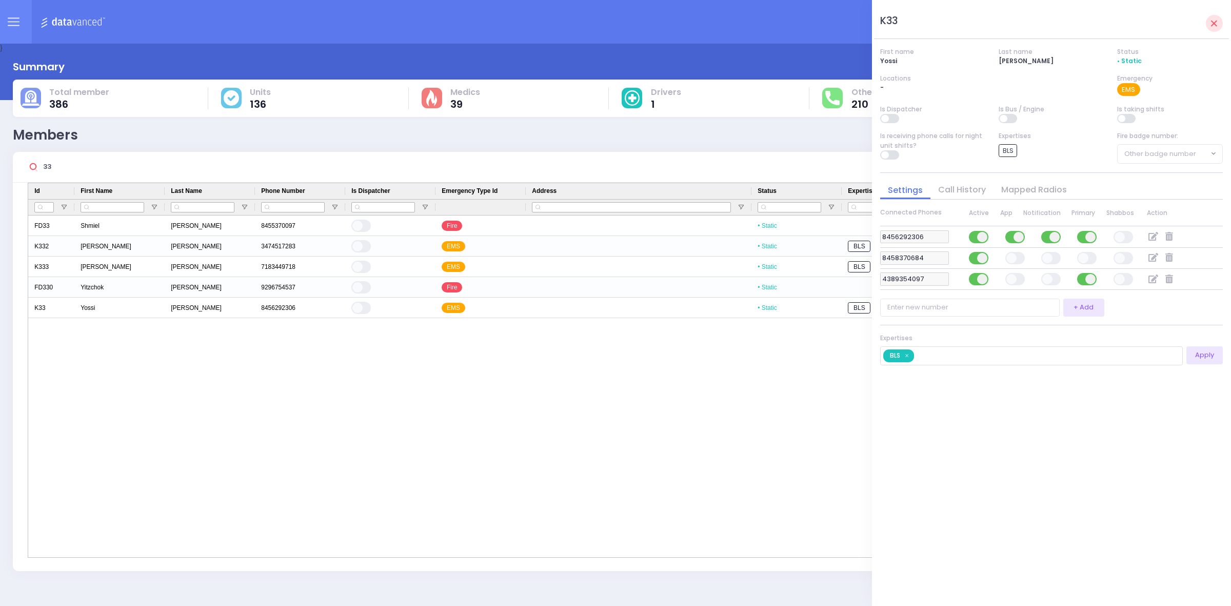
click at [1167, 276] on icon at bounding box center [1170, 279] width 10 height 9
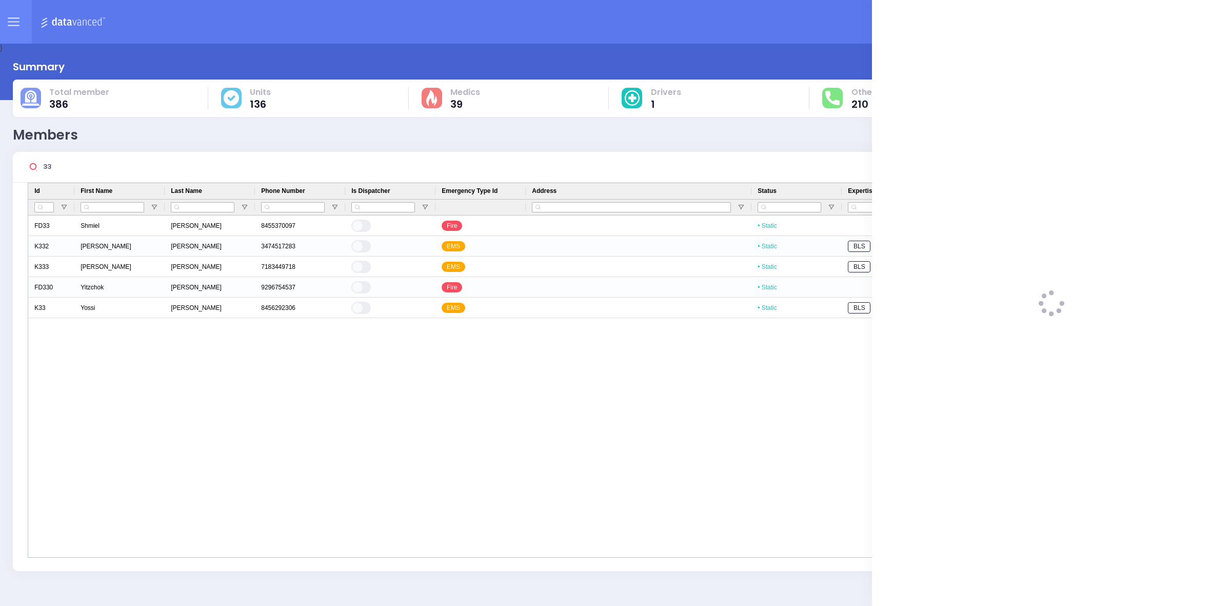
select select
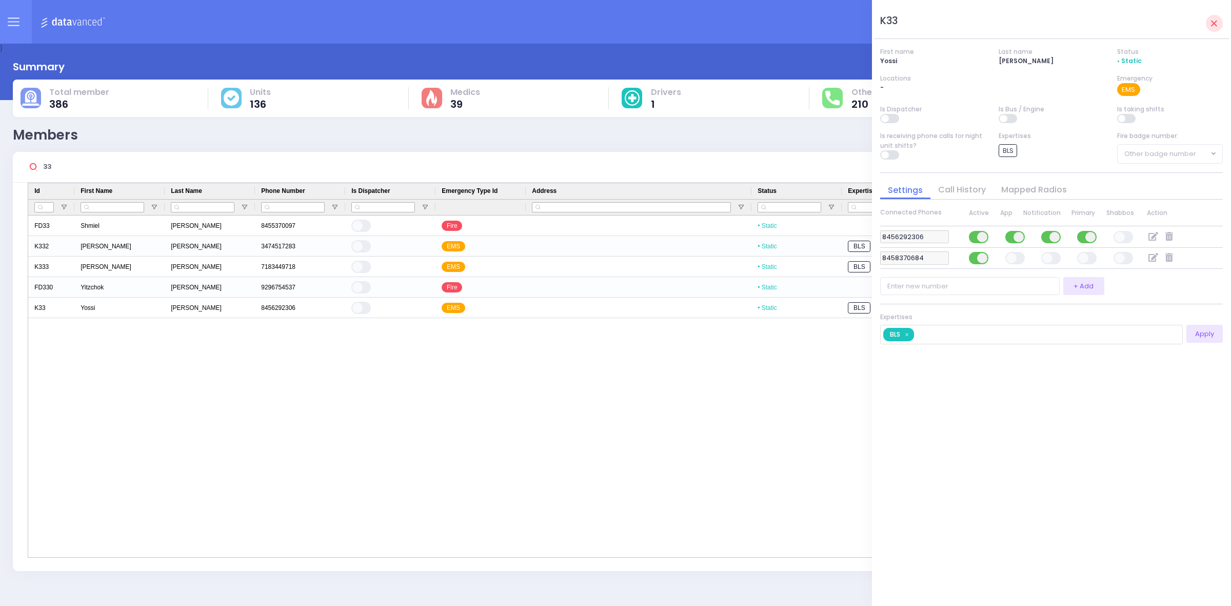
click at [1064, 422] on div "K33 First name Yossi Last name Schaffer Status • Static Locations - Emergency E…" at bounding box center [1051, 302] width 343 height 589
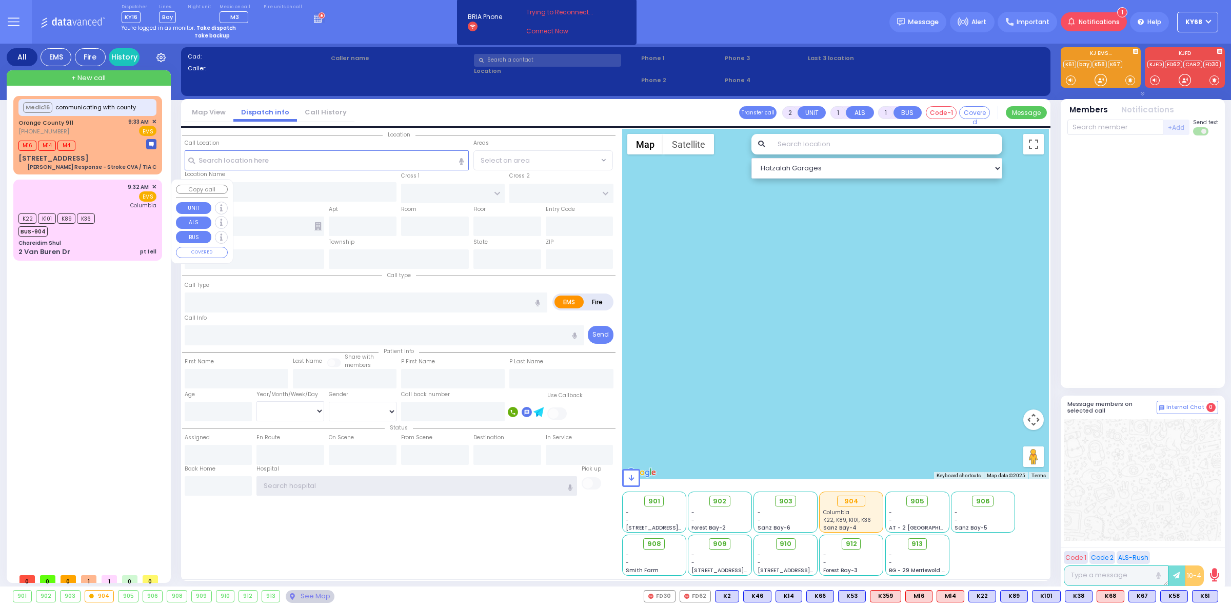
type input "ky68"
click at [56, 212] on div "K22 K101 K89 K36" at bounding box center [56, 217] width 76 height 13
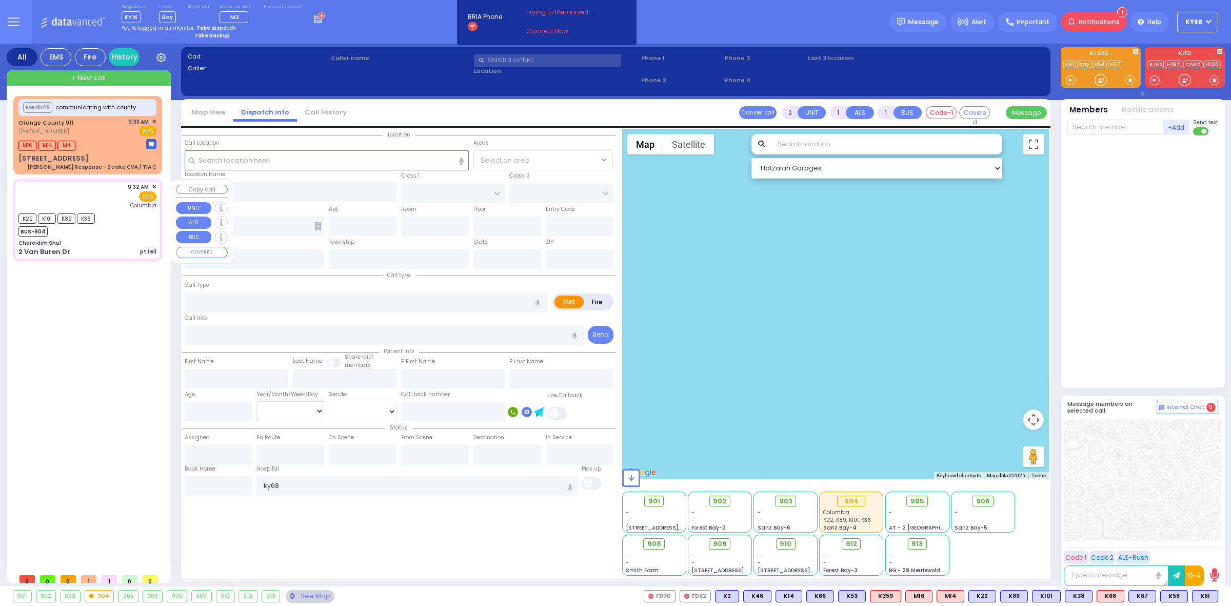
select select
type input "pt fell"
radio input "true"
select select
type input "09:32"
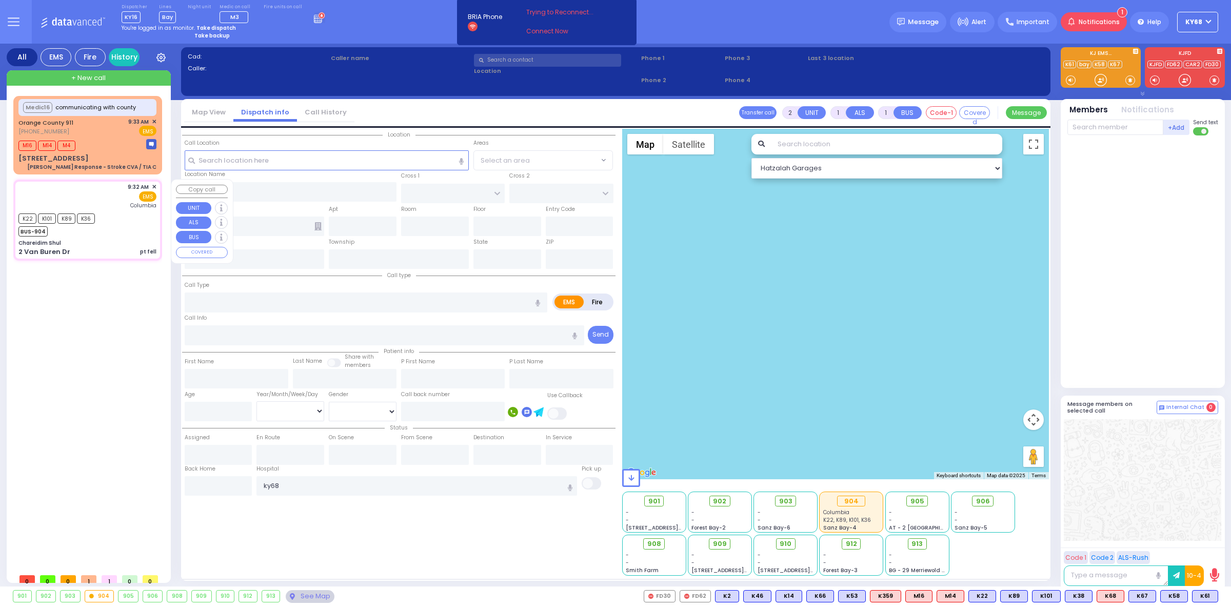
type input "09:34"
type input "09:36"
type input "New York Presbyterian Hospital- Columbia Campus"
select select "Hatzalah Garages"
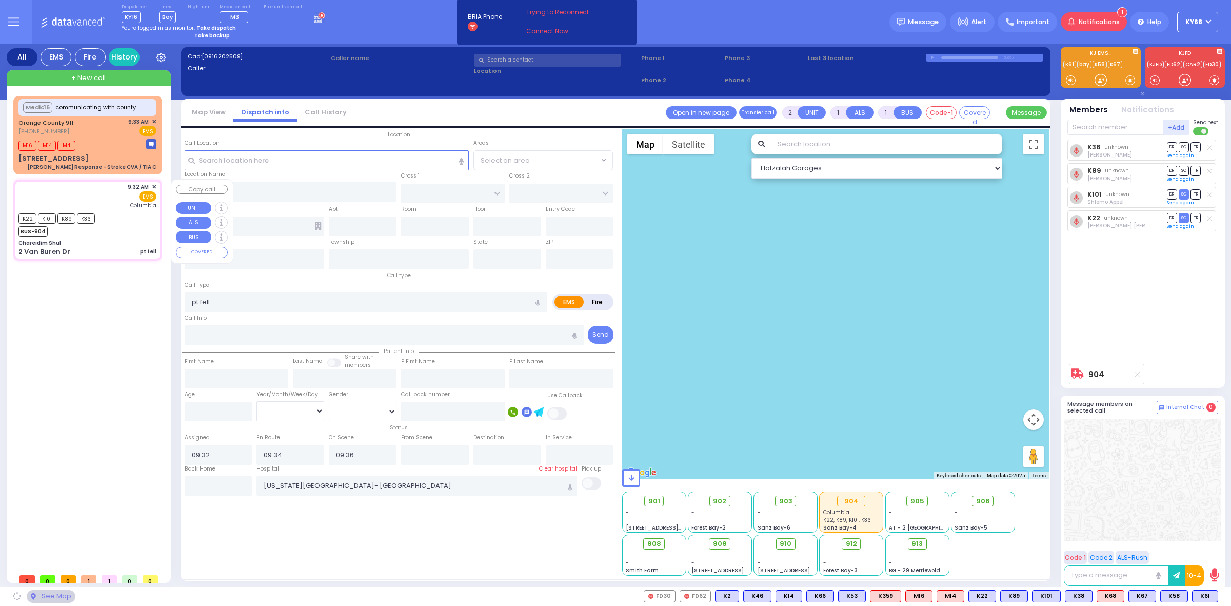
type input "Chareidim Shul"
type input "GARFIELD RD"
type input "FOREST RD"
type input "2 Van Buren Dr"
type input "Monroe"
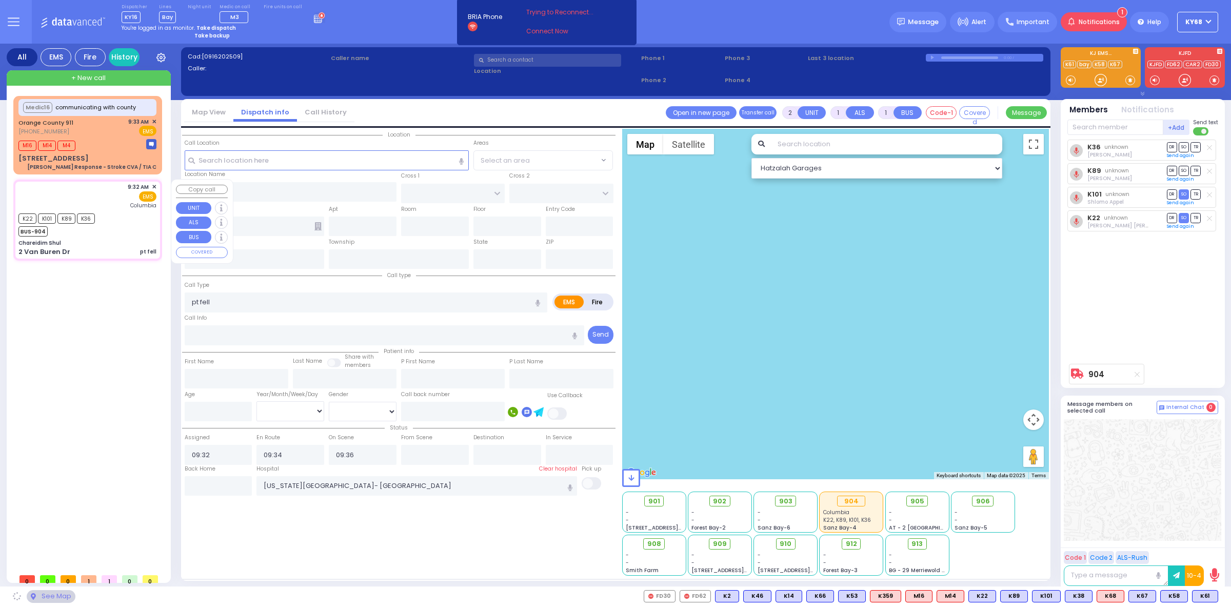
type input "New York"
type input "10950"
select select "SECTION 2"
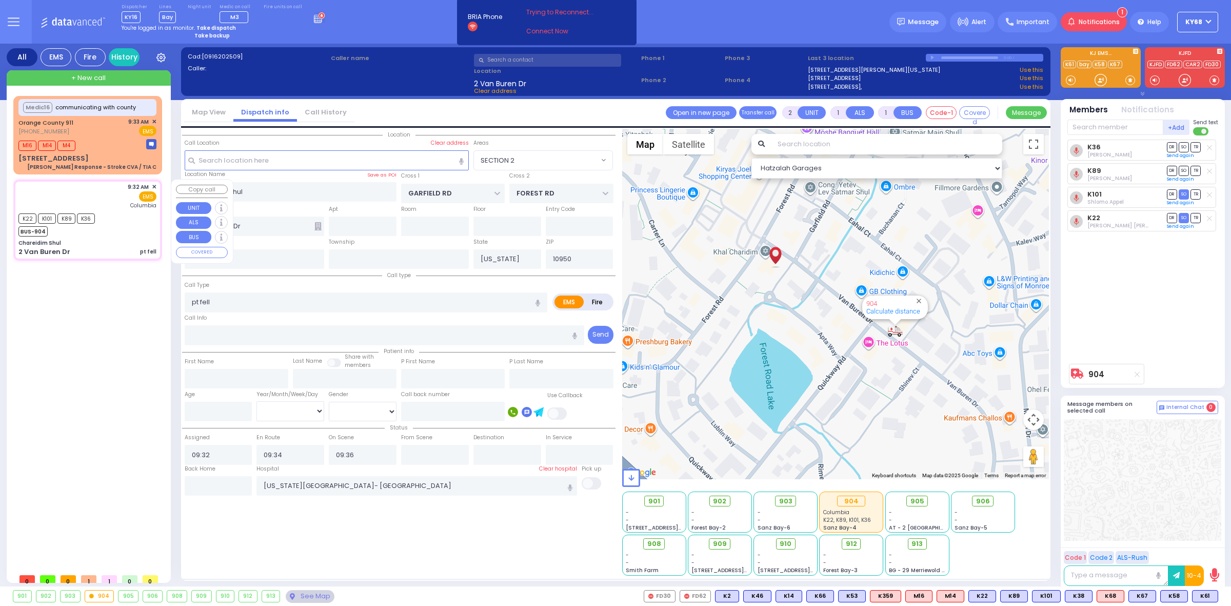
click at [153, 185] on span "✕" at bounding box center [154, 187] width 5 height 9
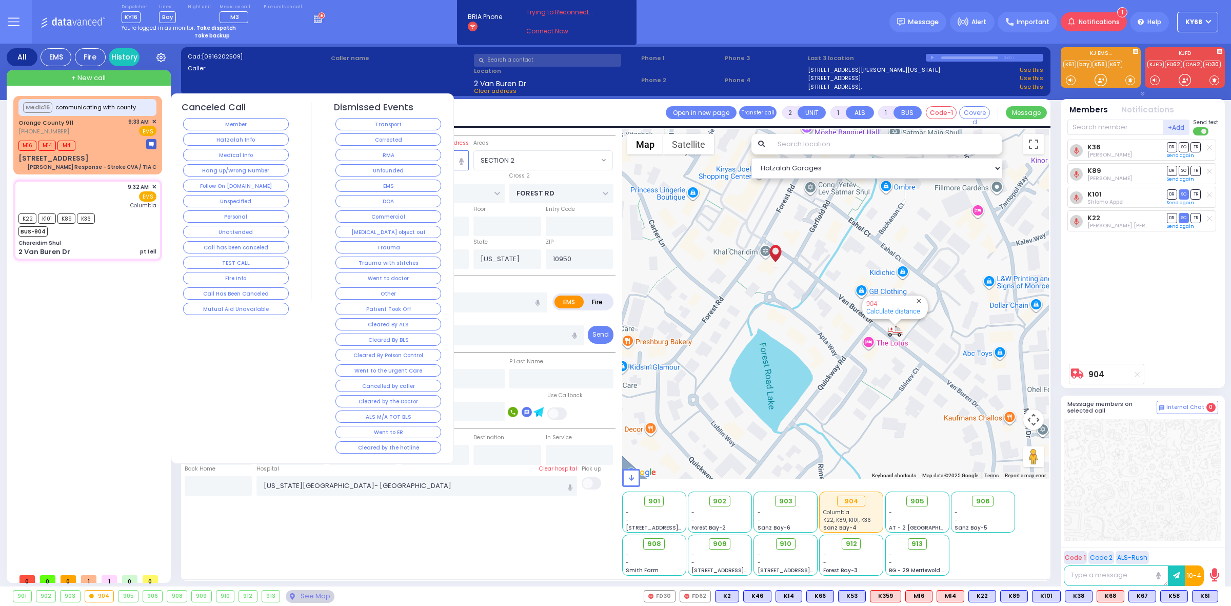
click at [286, 404] on div "Canceled Call Member Hatzalah Info Medical Info Hang up/Wrong Number Follow On …" at bounding box center [236, 278] width 109 height 353
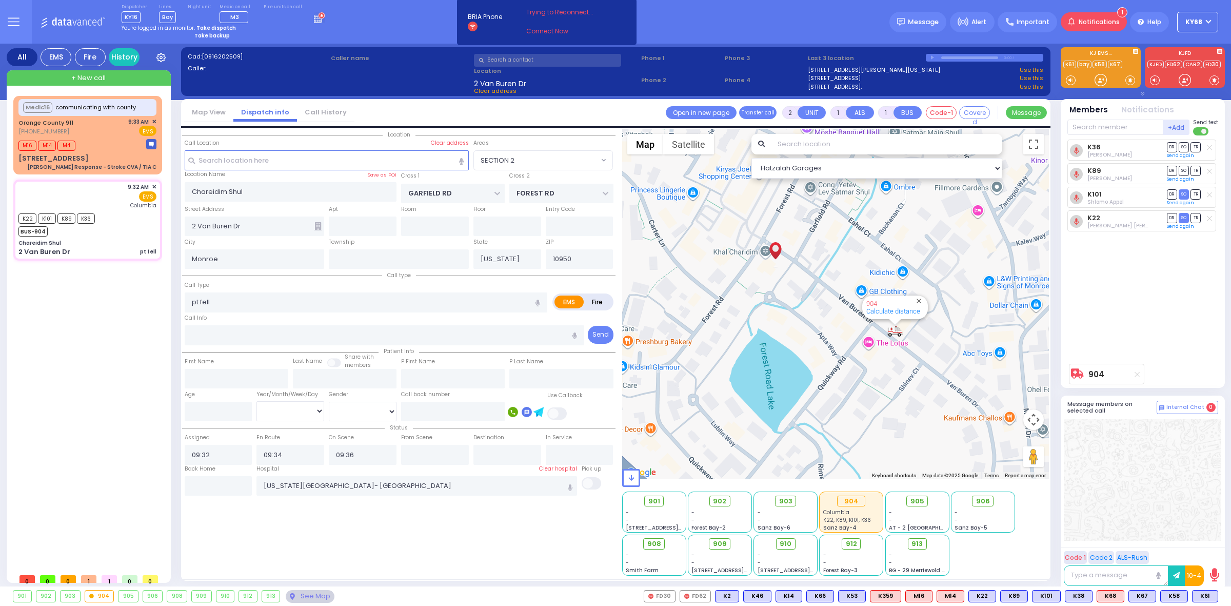
click at [367, 523] on div "Location All areas" at bounding box center [398, 352] width 433 height 447
click at [9, 13] on button at bounding box center [13, 22] width 37 height 44
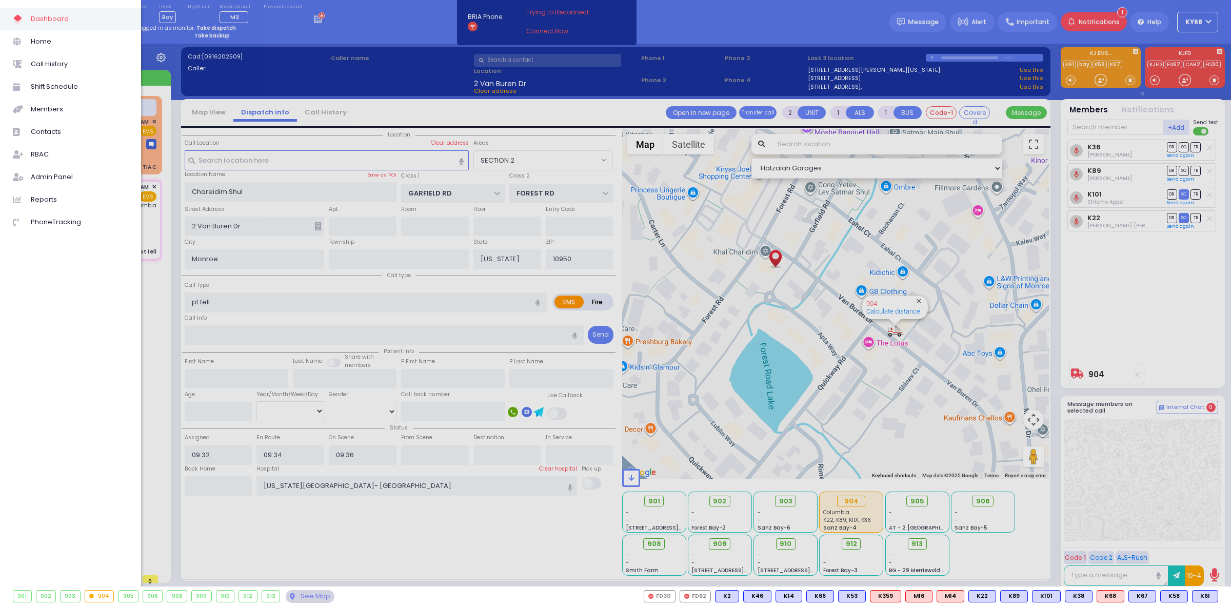
drag, startPoint x: 157, startPoint y: 282, endPoint x: 159, endPoint y: 223, distance: 59.0
click at [158, 278] on div at bounding box center [615, 303] width 1231 height 606
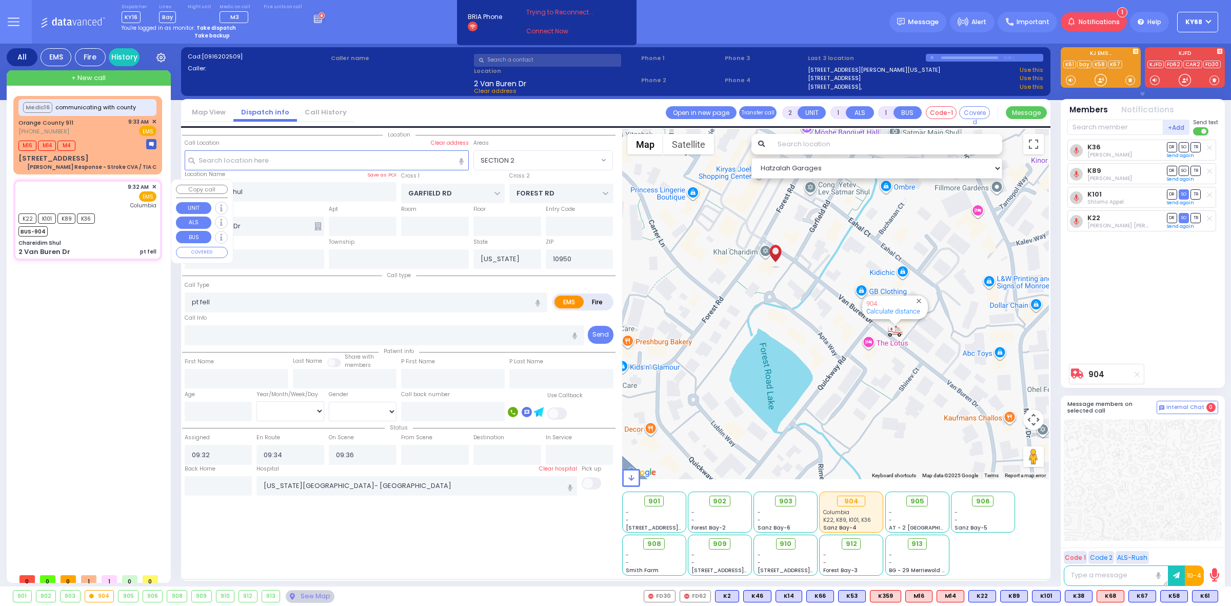
click at [152, 186] on span "✕" at bounding box center [154, 187] width 5 height 9
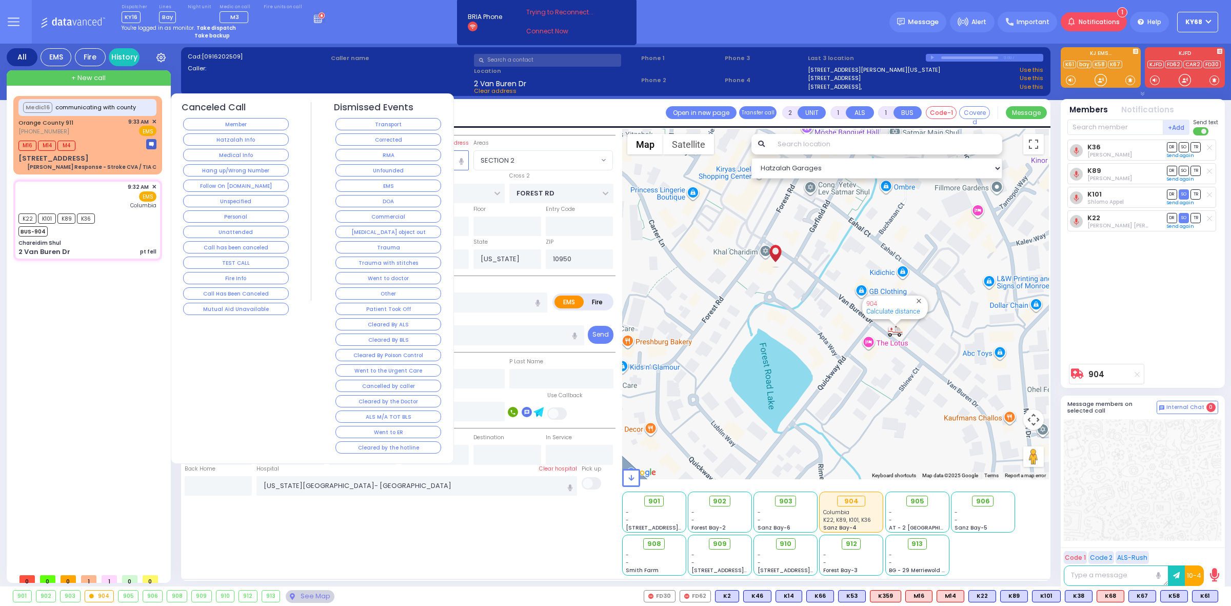
click at [18, 35] on button at bounding box center [13, 22] width 37 height 44
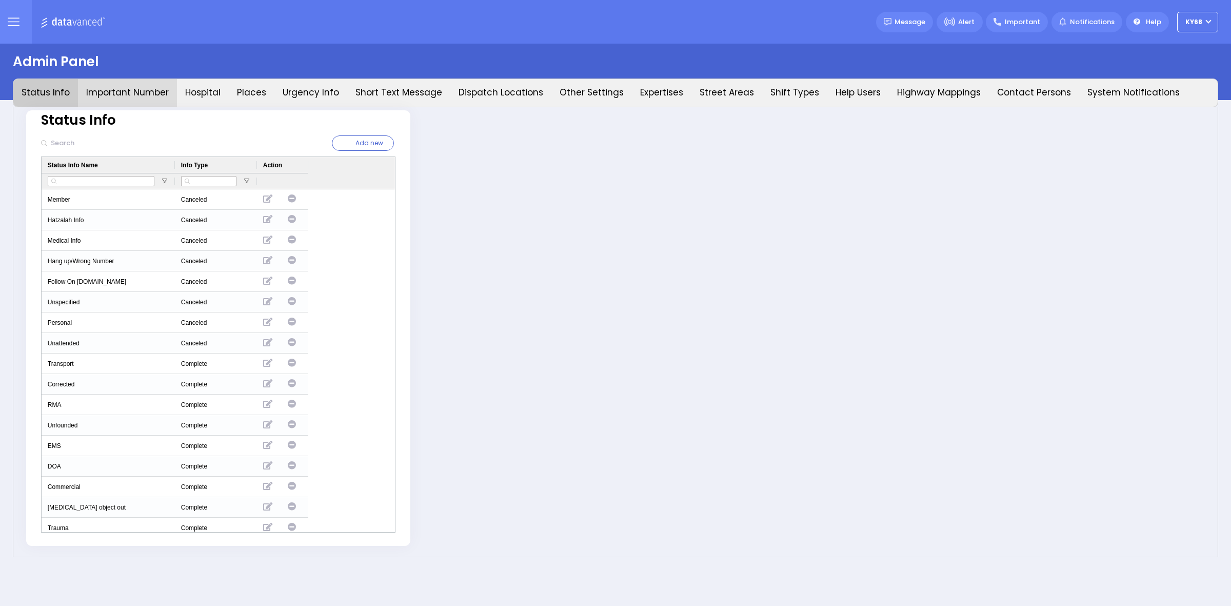
type input "ky68"
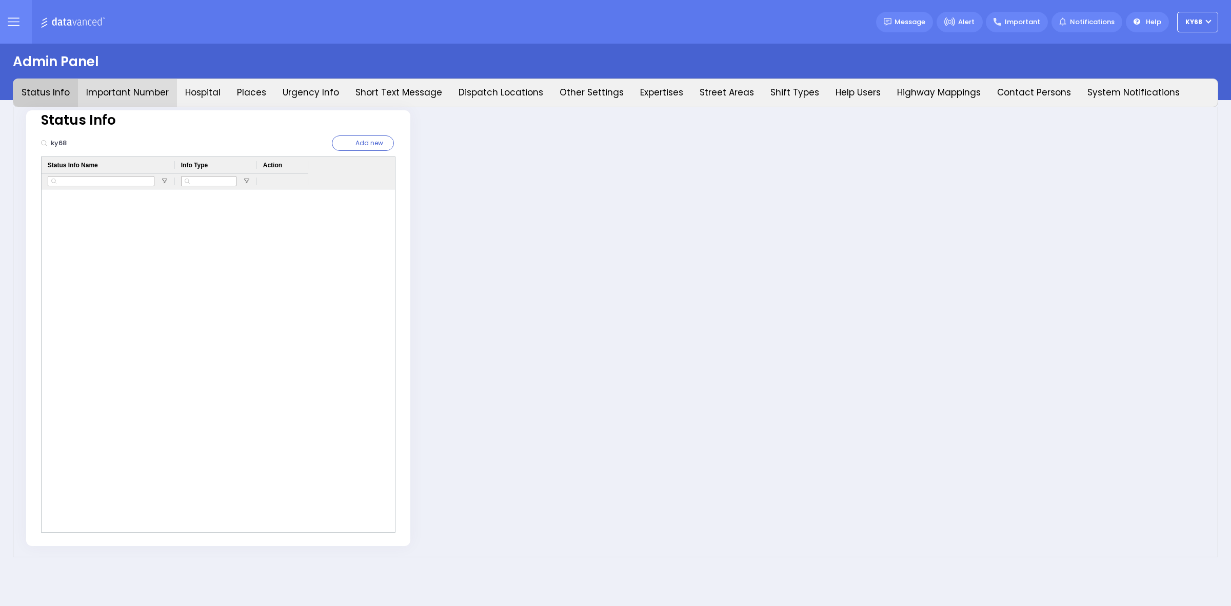
click at [153, 103] on button "Important Number" at bounding box center [127, 93] width 99 height 28
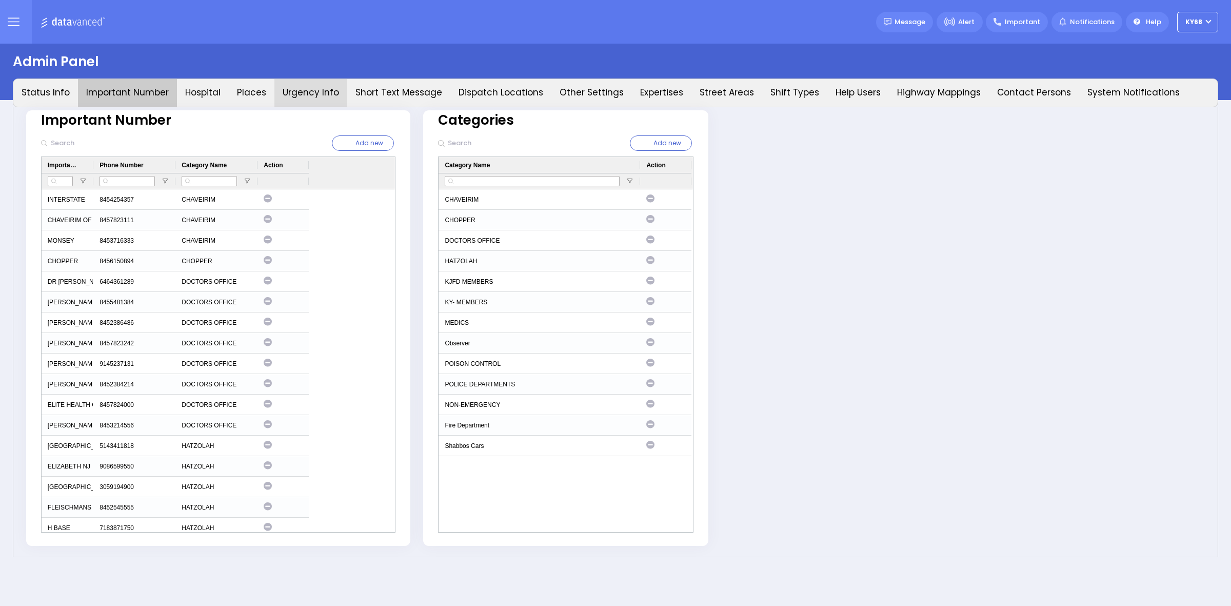
click at [305, 94] on button "Urgency Info" at bounding box center [310, 93] width 73 height 28
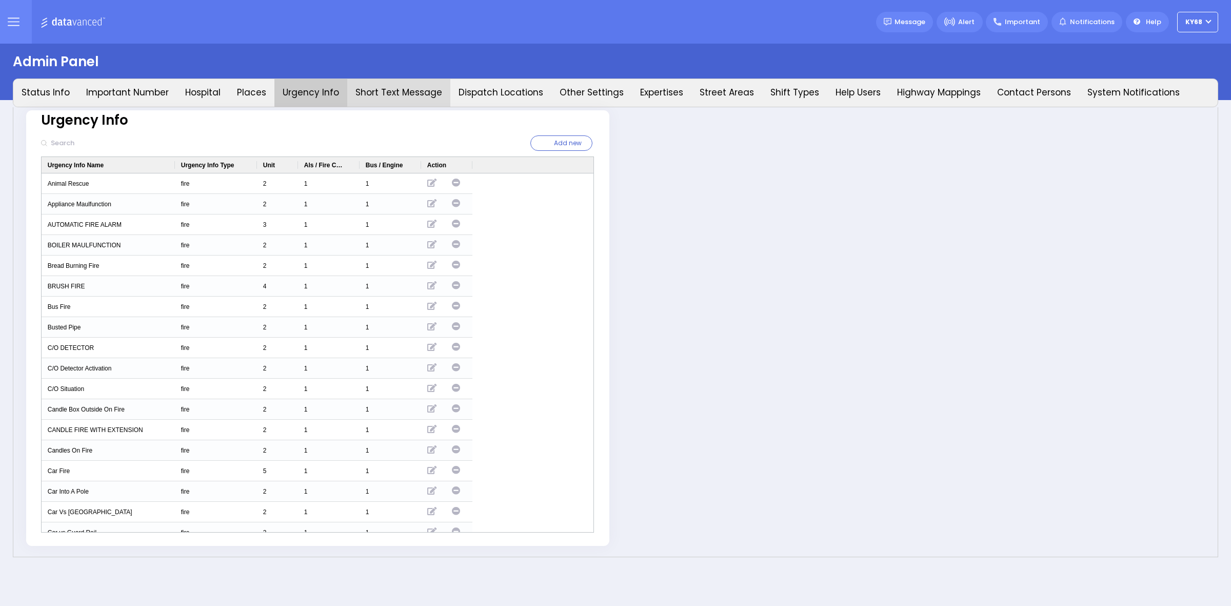
click at [381, 96] on button "Short Text Message" at bounding box center [398, 93] width 103 height 28
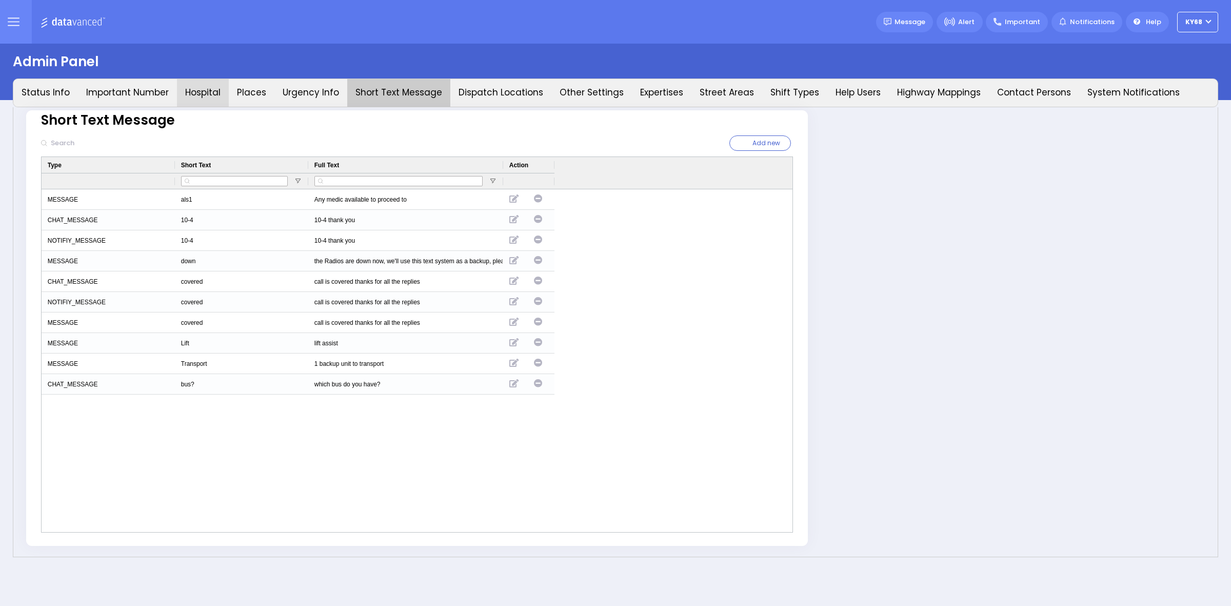
click at [211, 84] on button "Hospital" at bounding box center [203, 93] width 52 height 28
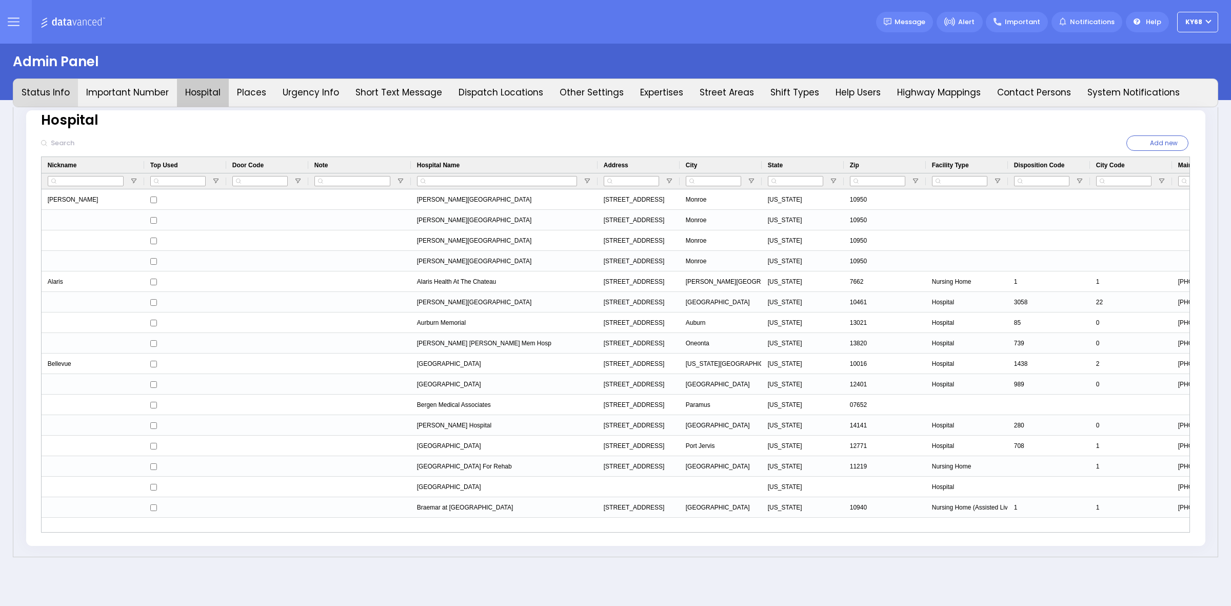
click at [66, 90] on button "Status Info" at bounding box center [45, 93] width 65 height 28
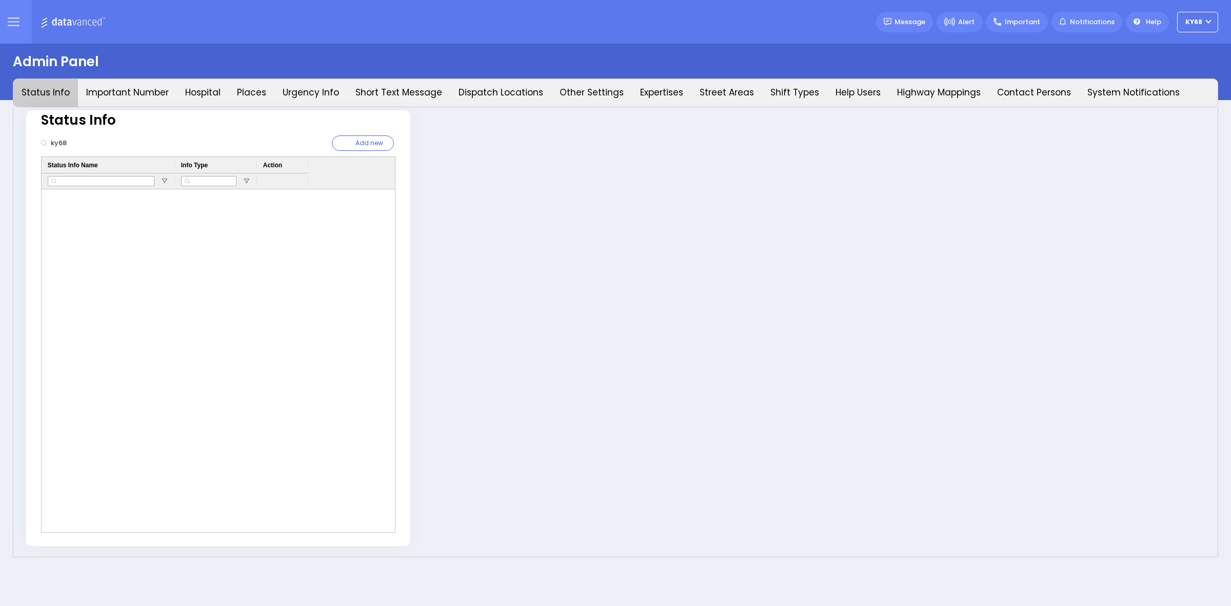
click at [787, 219] on div "Status Info ky68" at bounding box center [615, 332] width 1205 height 450
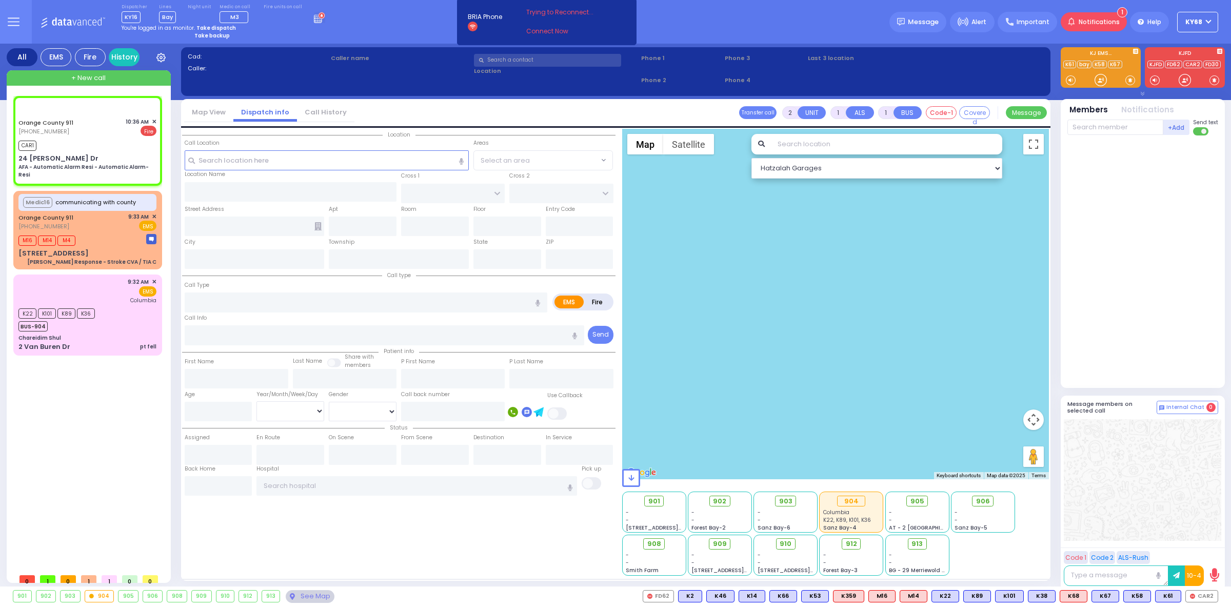
type input "6"
select select
type input "AFA - Automatic Alarm Resi - Automatic Alarm-Resi"
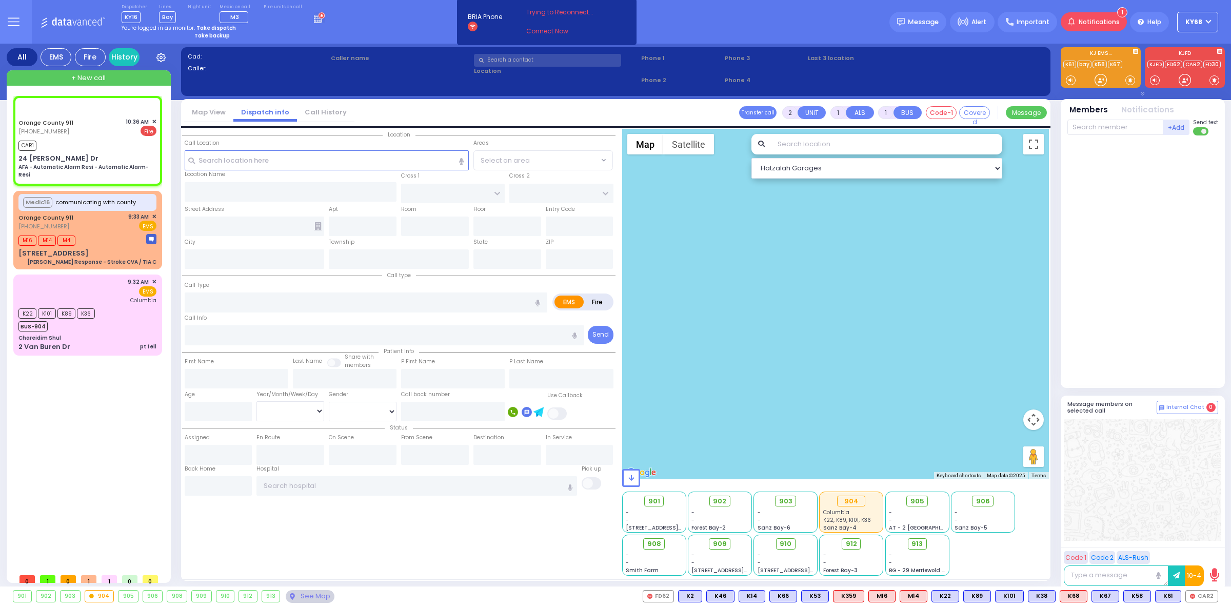
radio input "false"
radio input "true"
type input "Nature: : AFA - Automatic Alarm Resi - Automatic Alarm-Resi Address: : [STREET_…"
select select
type input "10:36"
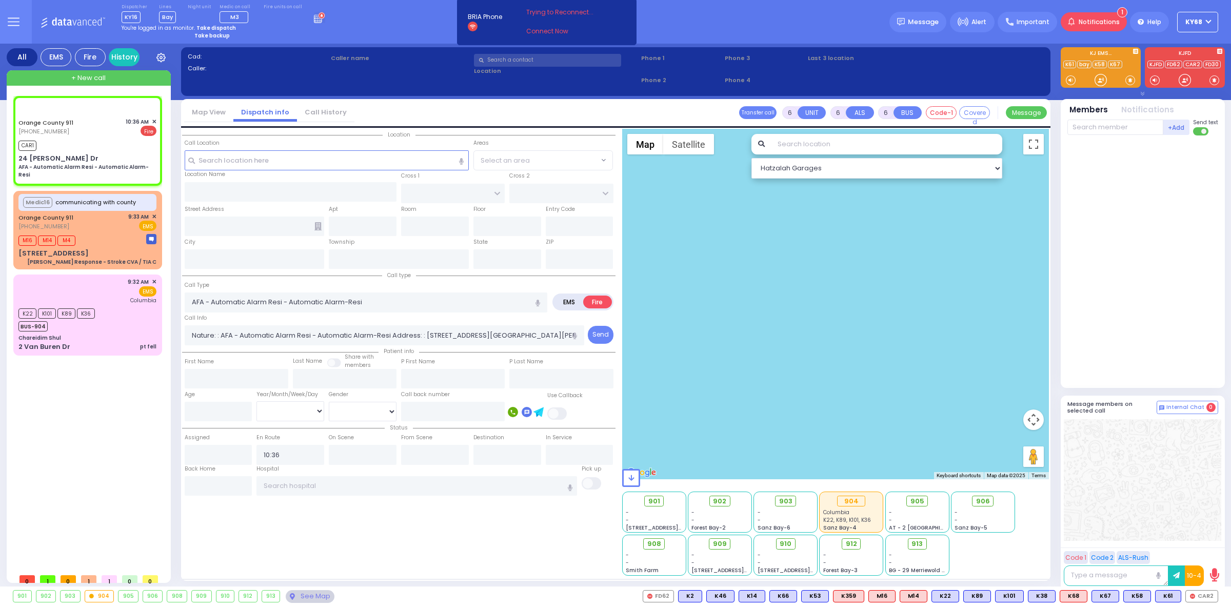
select select "Hatzalah Garages"
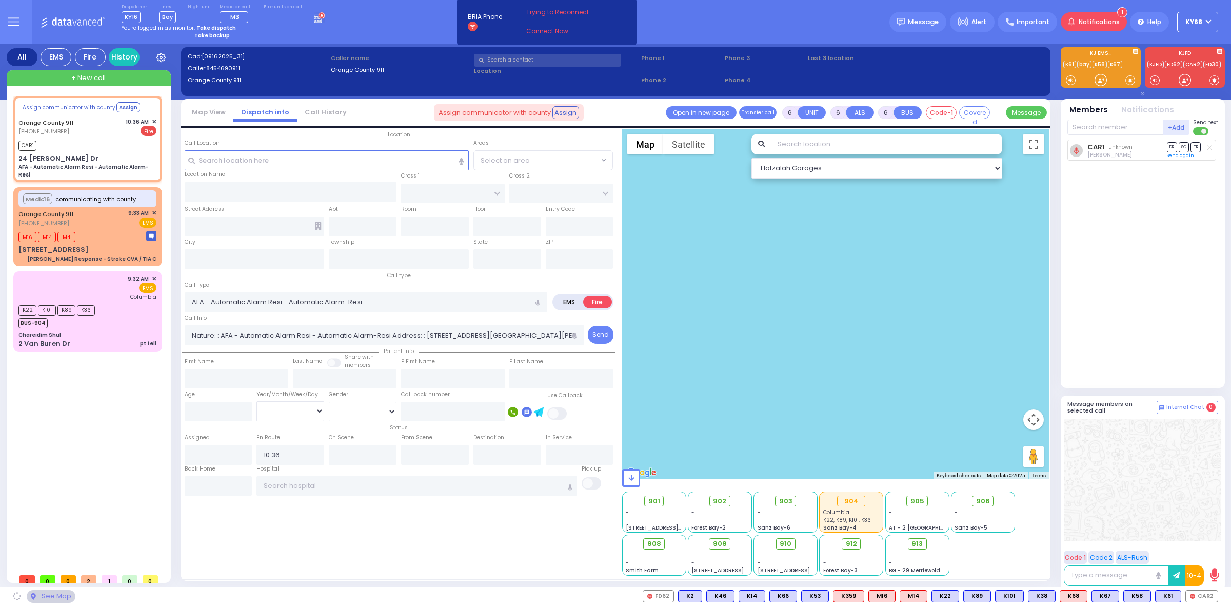
select select
radio input "true"
select select
select select "Hatzalah Garages"
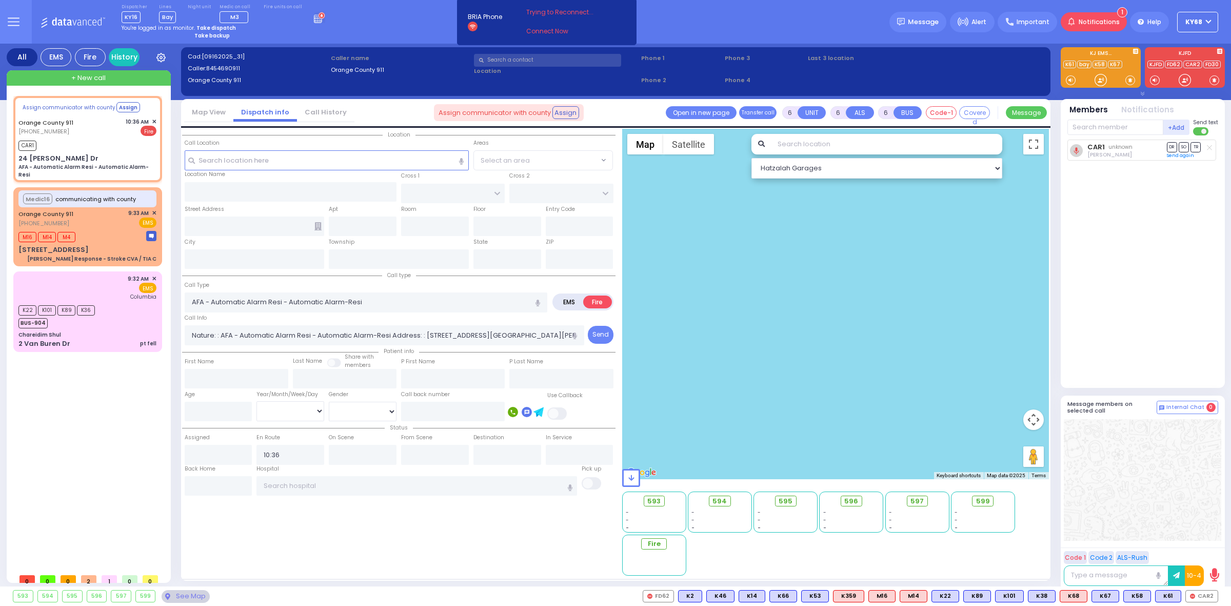
select select
radio input "true"
select select
select select "Hatzalah Garages"
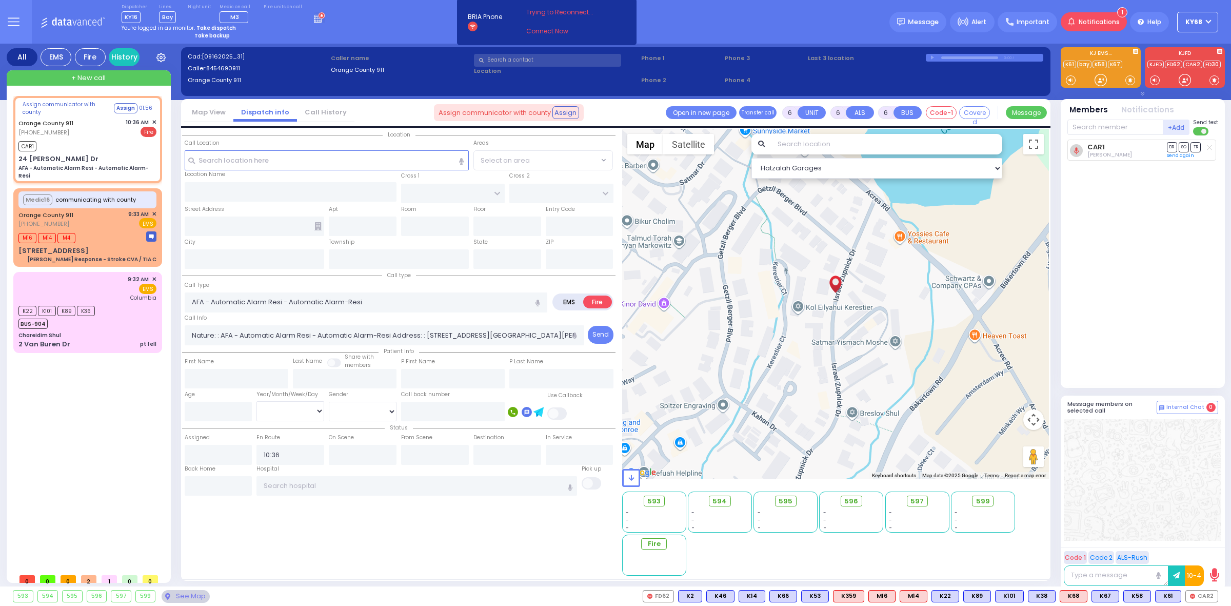
type input "24 [PERSON_NAME] Dr"
type input "Monroe"
type input "[US_STATE]"
type input "10950"
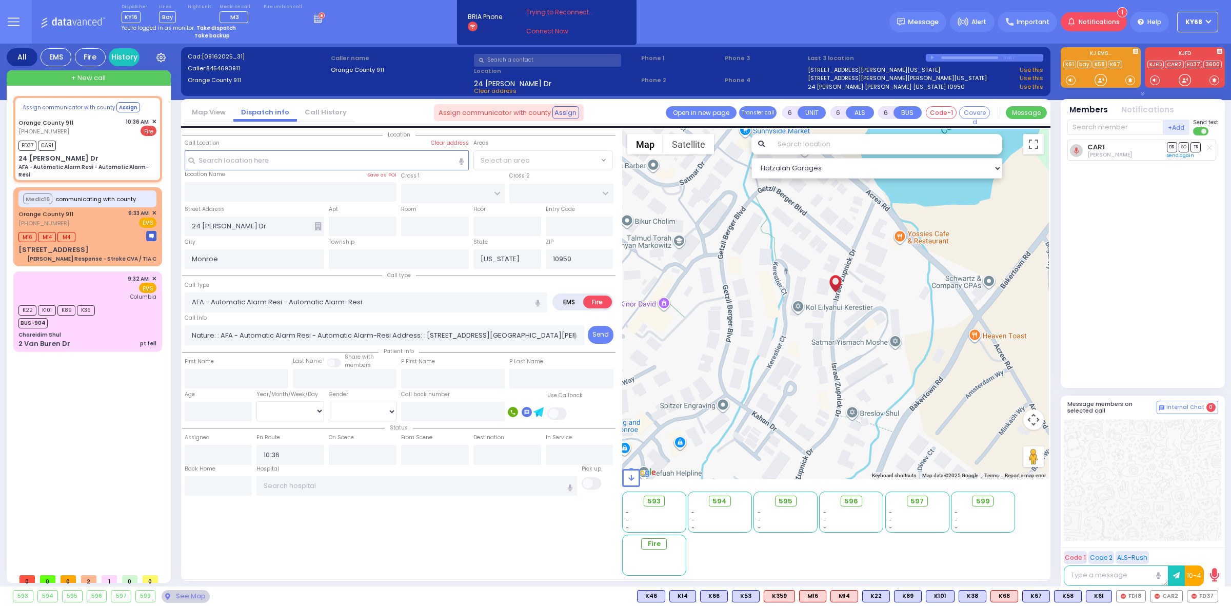
select select
radio input "true"
select select
select select "Hatzalah Garages"
select select
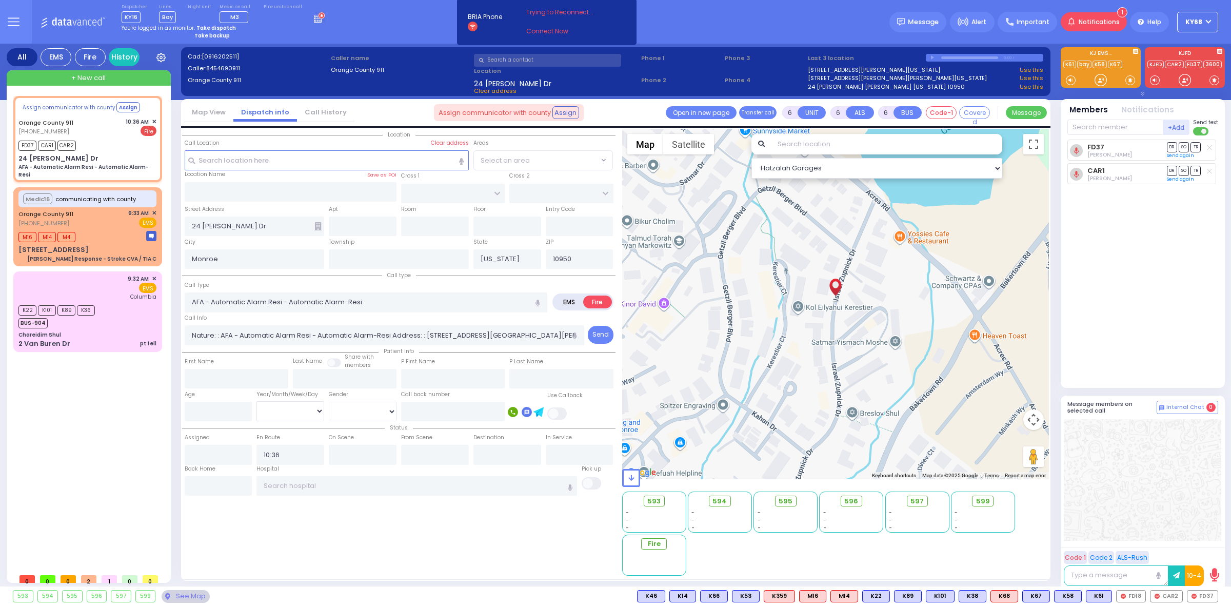
radio input "true"
select select
select select "Hatzalah Garages"
select select
radio input "true"
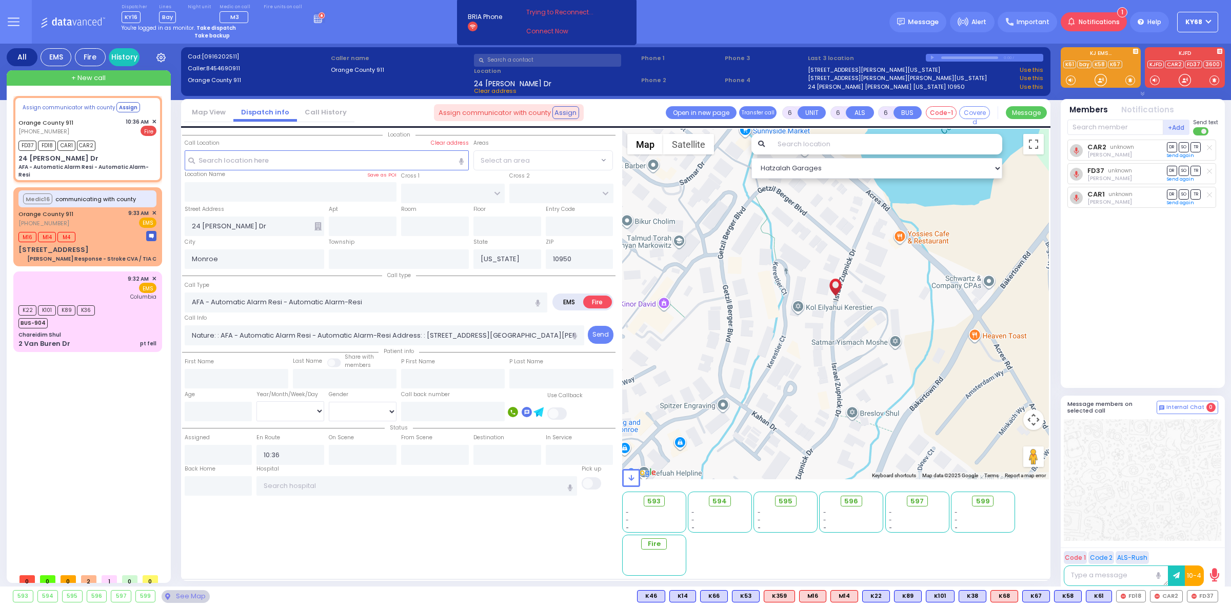
select select
select select "Hatzalah Garages"
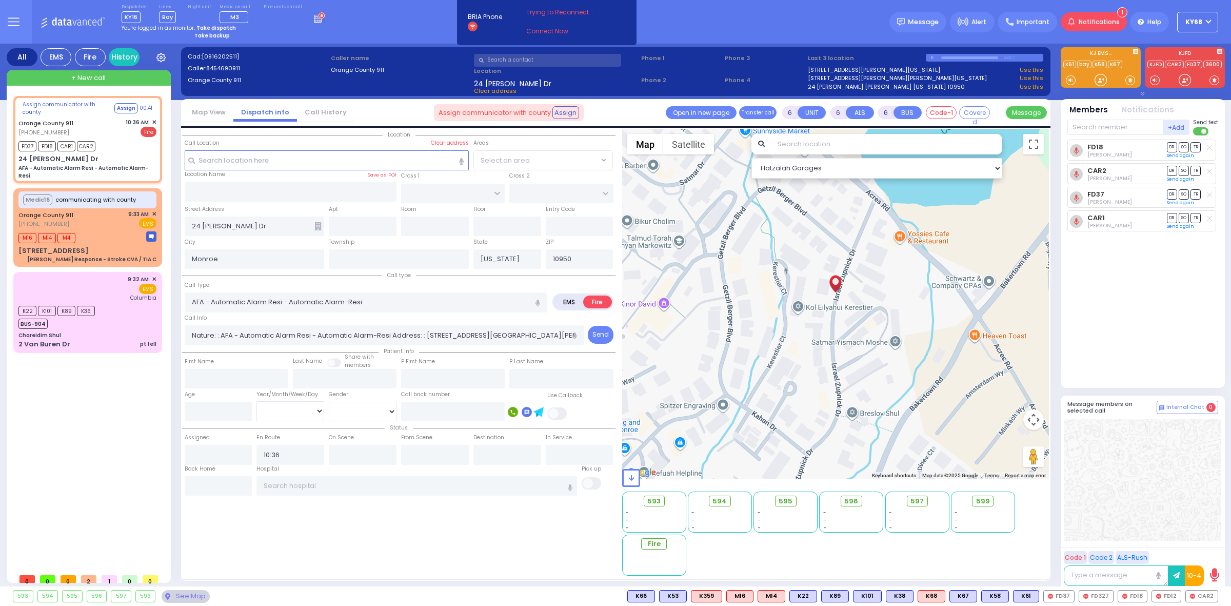
click at [750, 3] on div "Dispatcher KY16 shift has started. Are you ? [GEOGRAPHIC_DATA]" at bounding box center [615, 22] width 1231 height 44
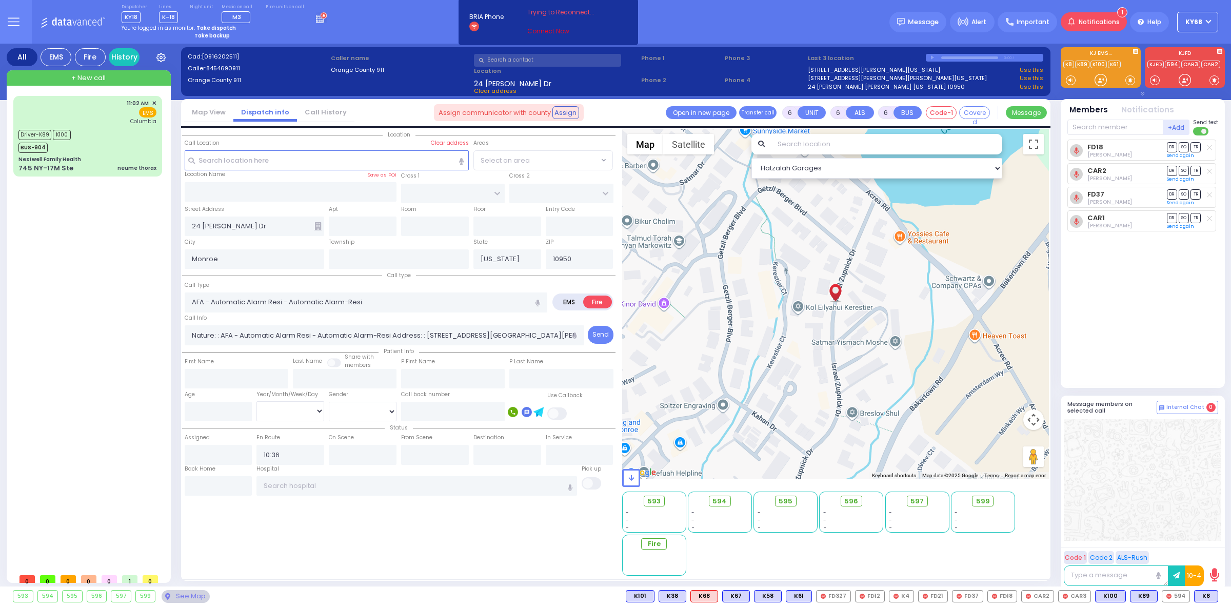
click at [535, 28] on link "Connect Now" at bounding box center [567, 31] width 81 height 9
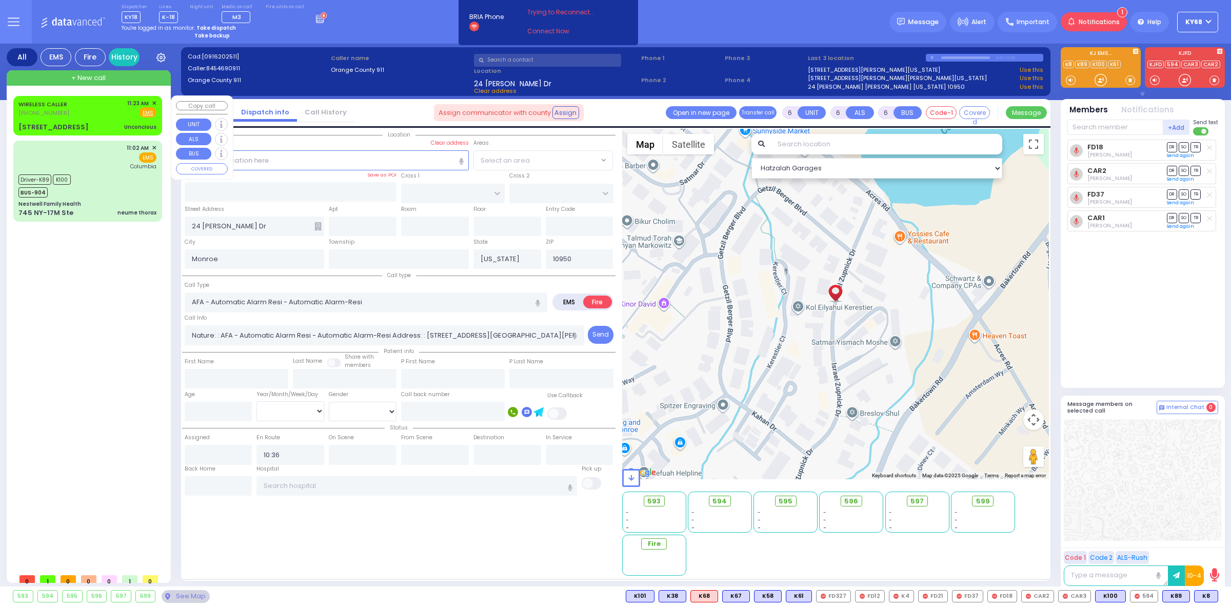
click at [93, 122] on div "[STREET_ADDRESS] Unconcious" at bounding box center [87, 127] width 138 height 10
type input "4"
type input "2"
type input "1"
select select
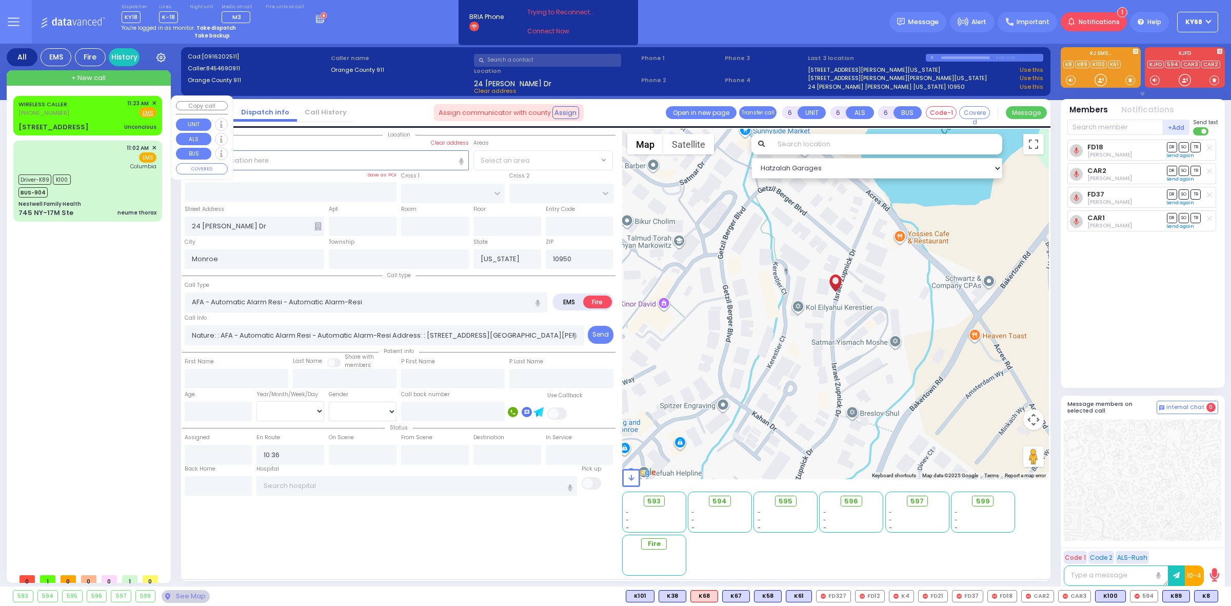
type input "Unconcious"
radio input "true"
select select
type input "11:23"
select select "Hatzalah Garages"
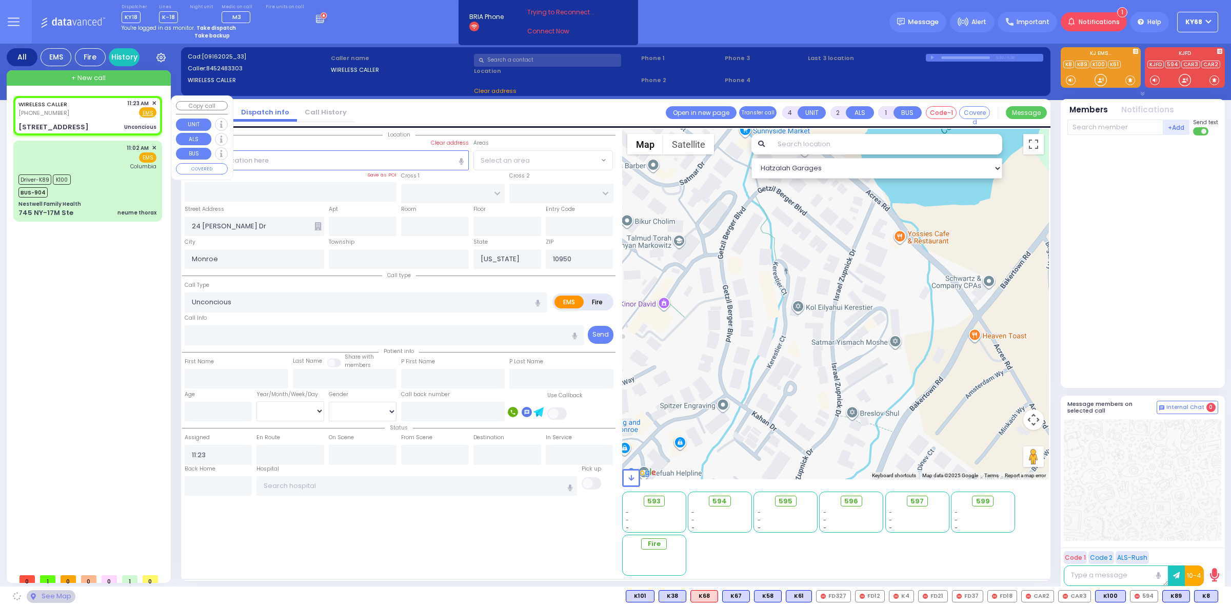
type input "CHURCH ST"
type input "[PERSON_NAME] [PERSON_NAME] DR"
type input "[STREET_ADDRESS]"
type input "[PERSON_NAME]"
type input "10926"
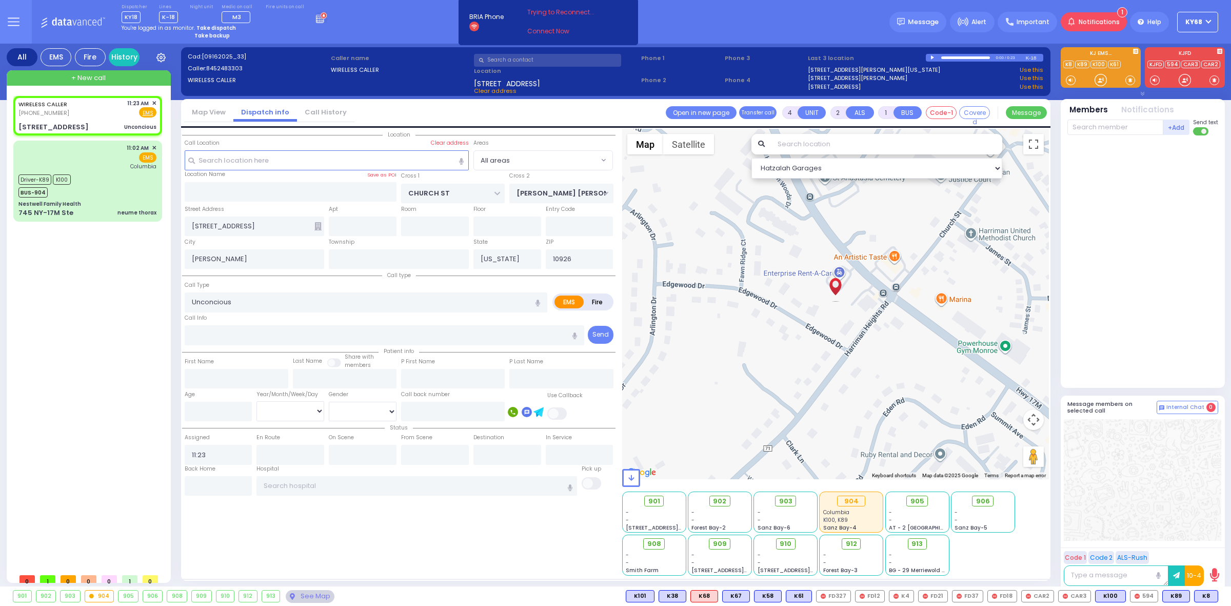
click at [845, 143] on input "text" at bounding box center [886, 144] width 231 height 21
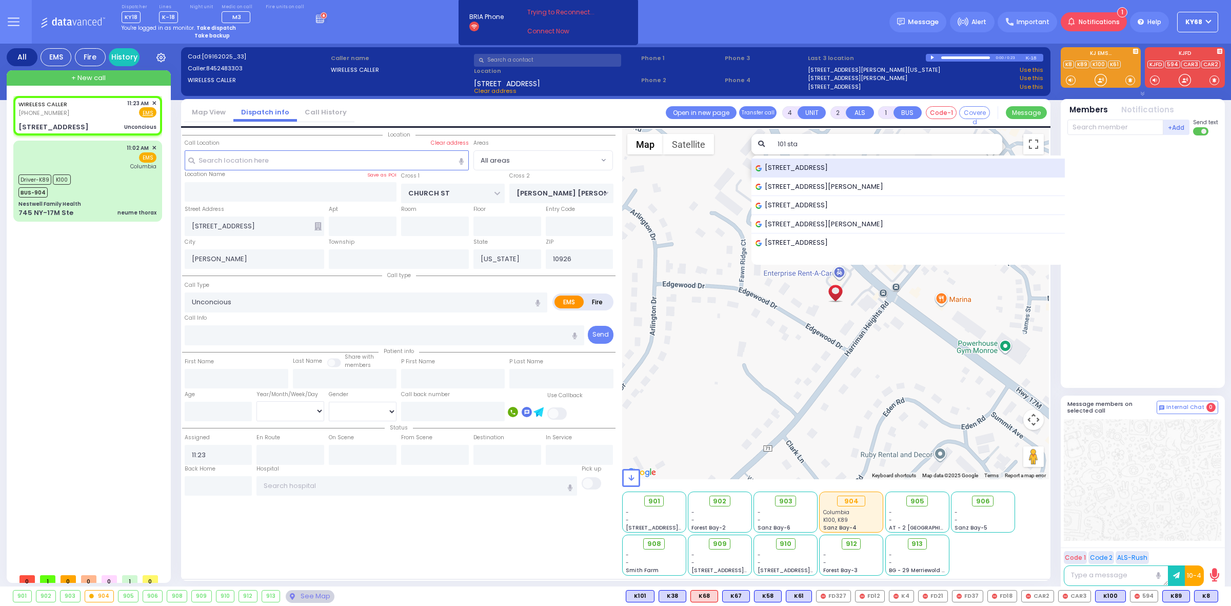
type input "101 sta"
click at [828, 169] on span "[STREET_ADDRESS]" at bounding box center [794, 168] width 76 height 10
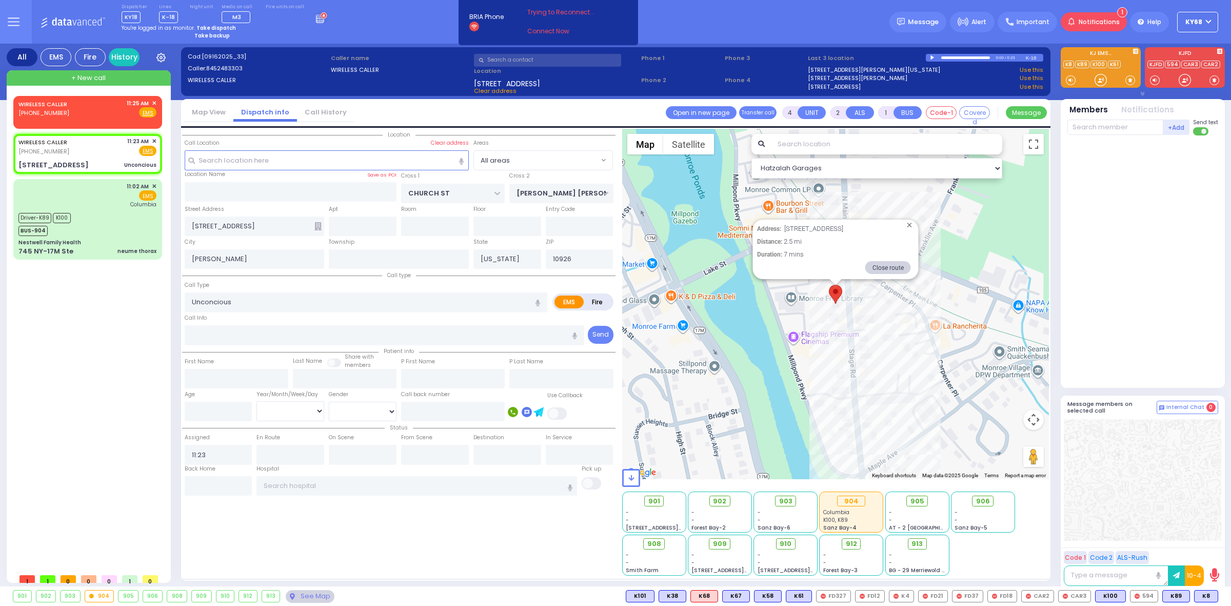
click at [934, 56] on div at bounding box center [933, 57] width 6 height 5
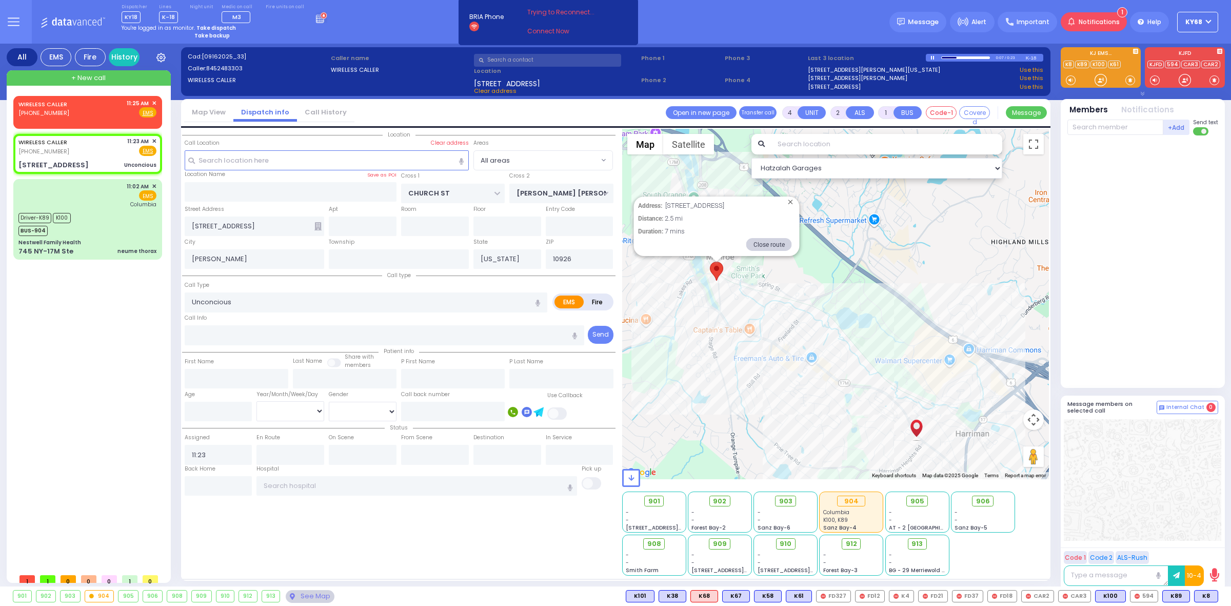
drag, startPoint x: 870, startPoint y: 447, endPoint x: 730, endPoint y: 313, distance: 193.4
click at [731, 313] on div "Address: [STREET_ADDRESS] Distance: 2.5 mi Duration: 7 mins Close route" at bounding box center [835, 304] width 427 height 350
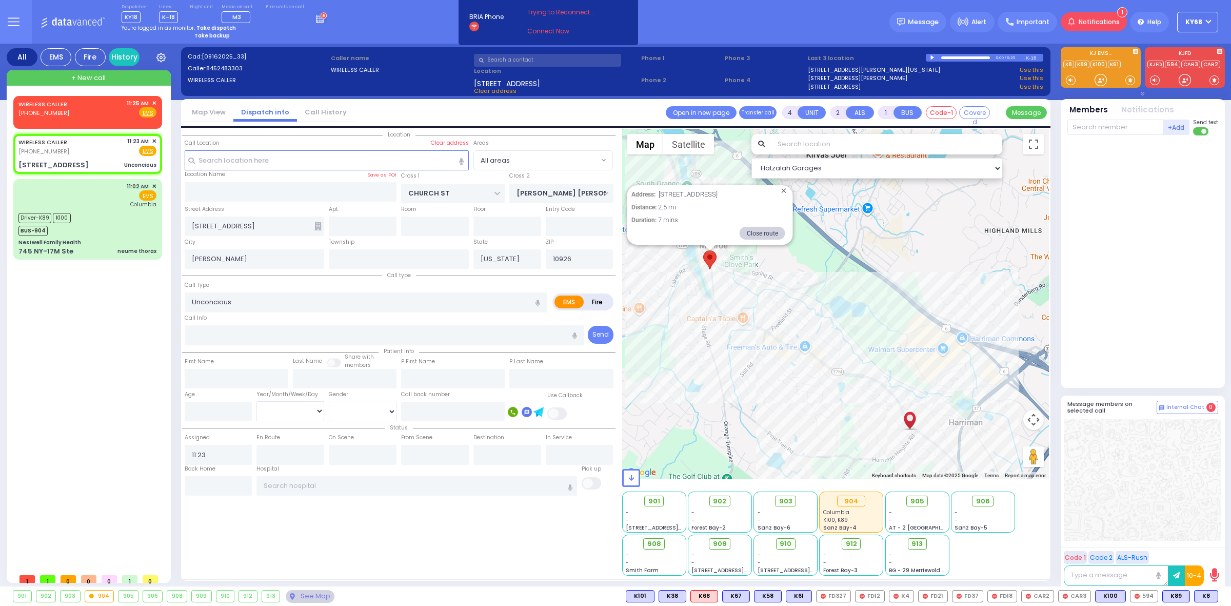
click at [932, 58] on div at bounding box center [933, 57] width 6 height 5
click at [963, 58] on div at bounding box center [965, 57] width 49 height 3
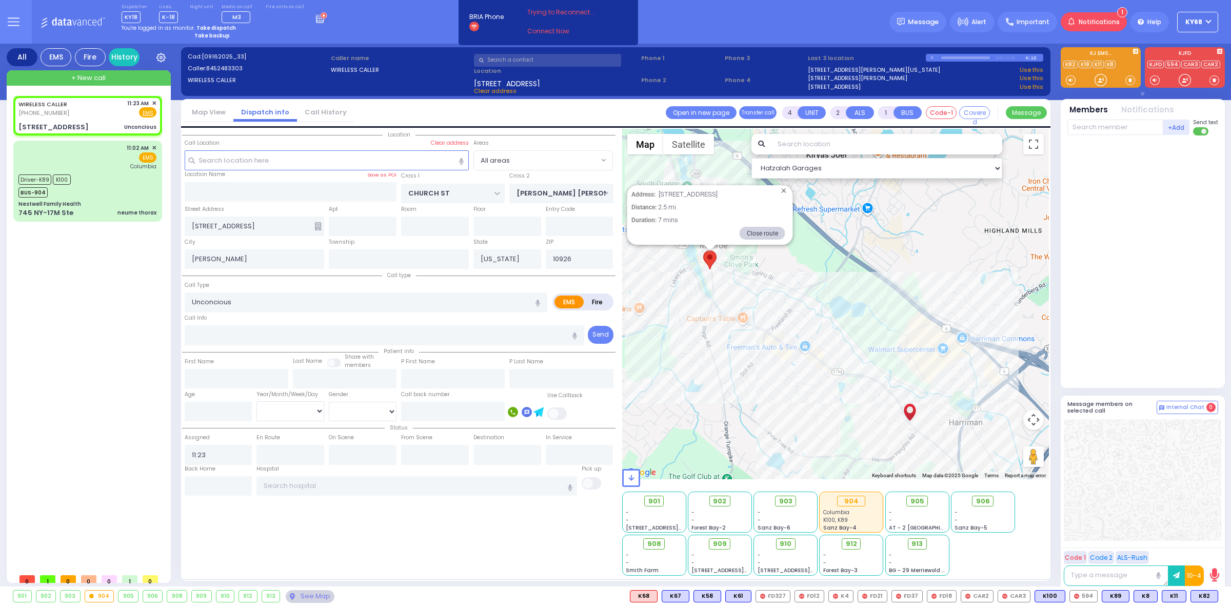
select select
radio input "true"
select select
type input "11:26"
select select "Hatzalah Garages"
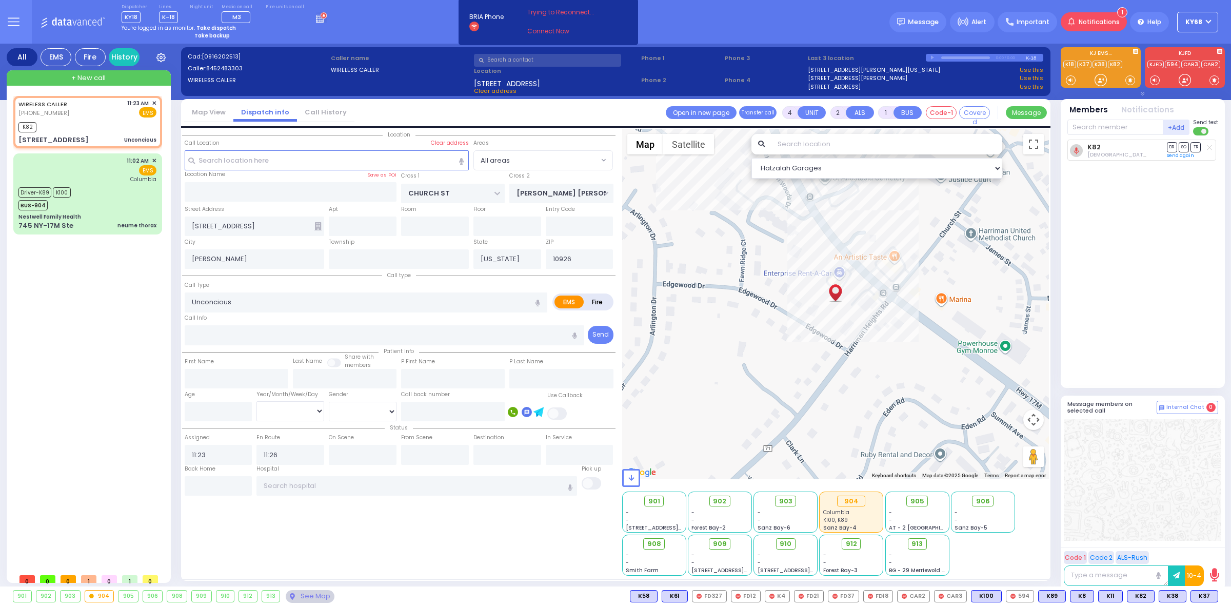
select select
radio input "true"
select select
select select "Hatzalah Garages"
select select
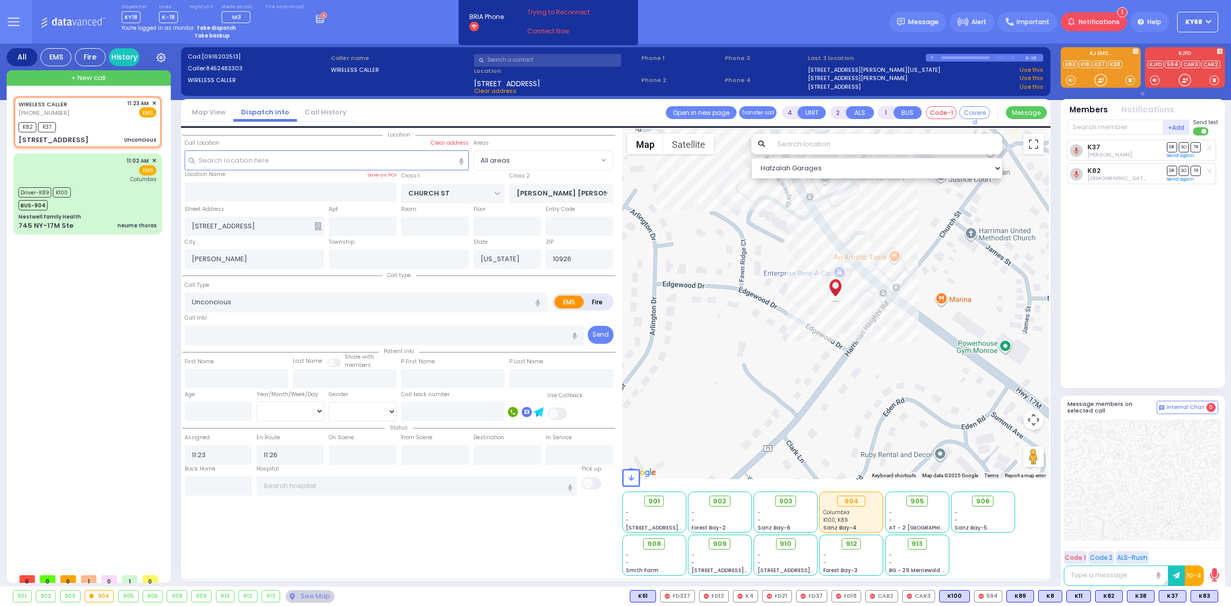
radio input "true"
select select
select select "Hatzalah Garages"
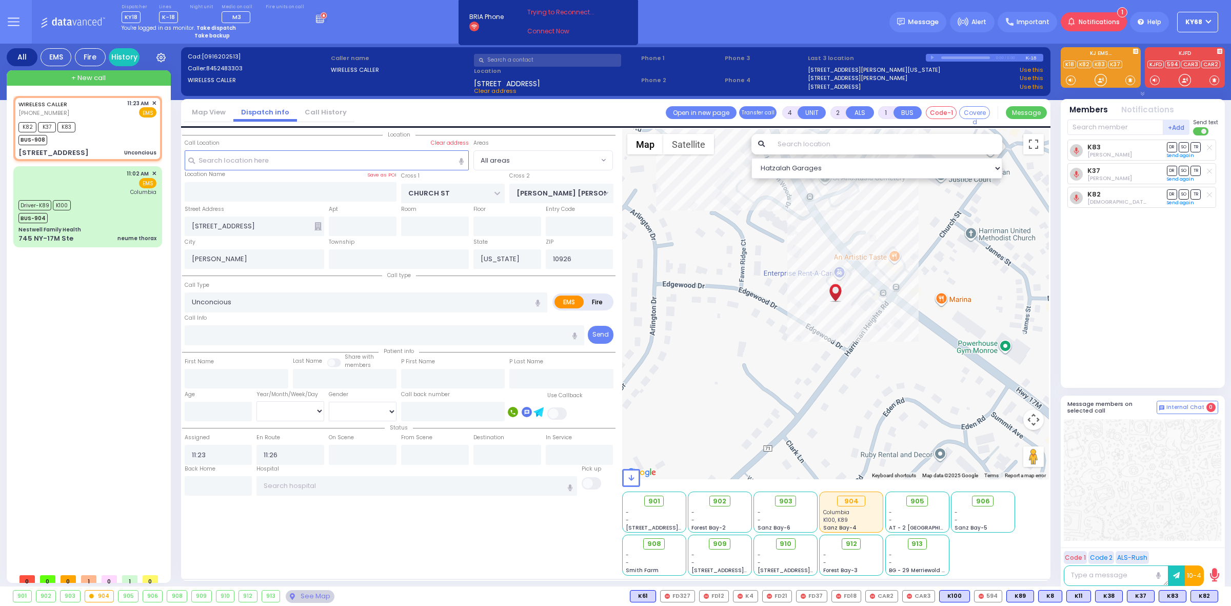
select select
radio input "true"
select select
select select "Hatzalah Garages"
select select
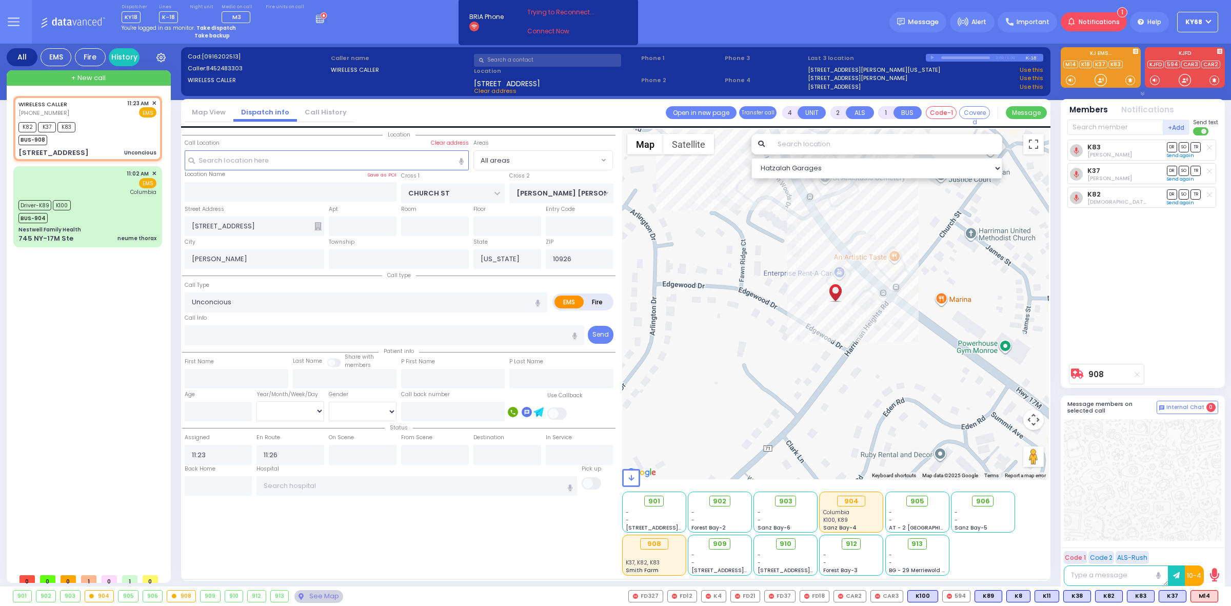
radio input "true"
select select
select select "Hatzalah Garages"
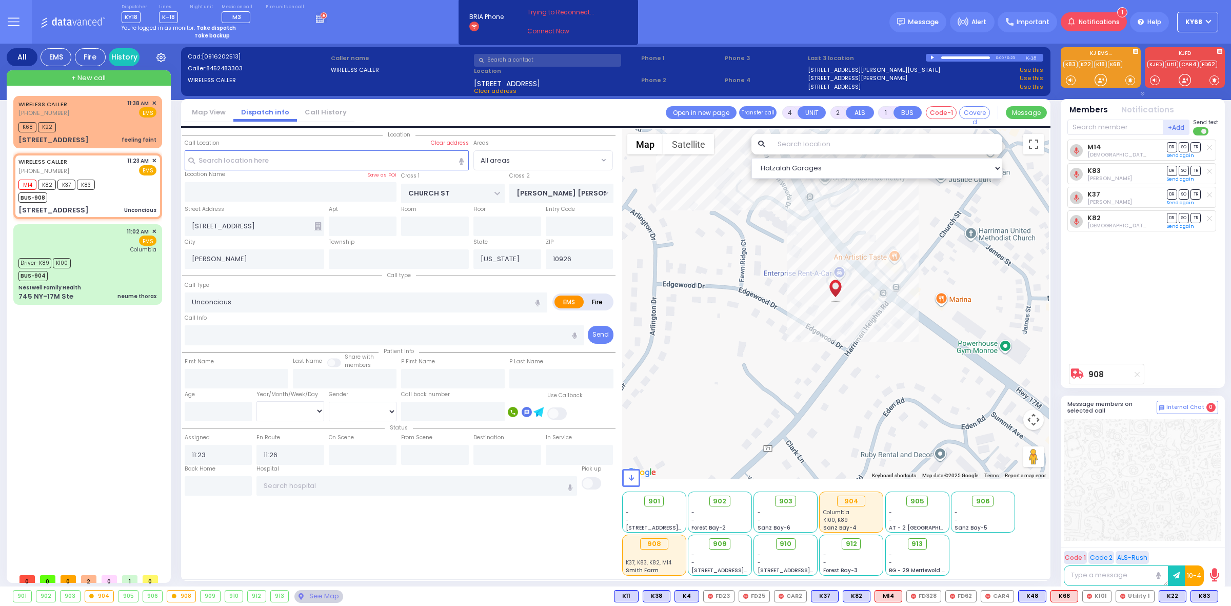
select select
radio input "true"
select select
type input "11:46"
radio input "true"
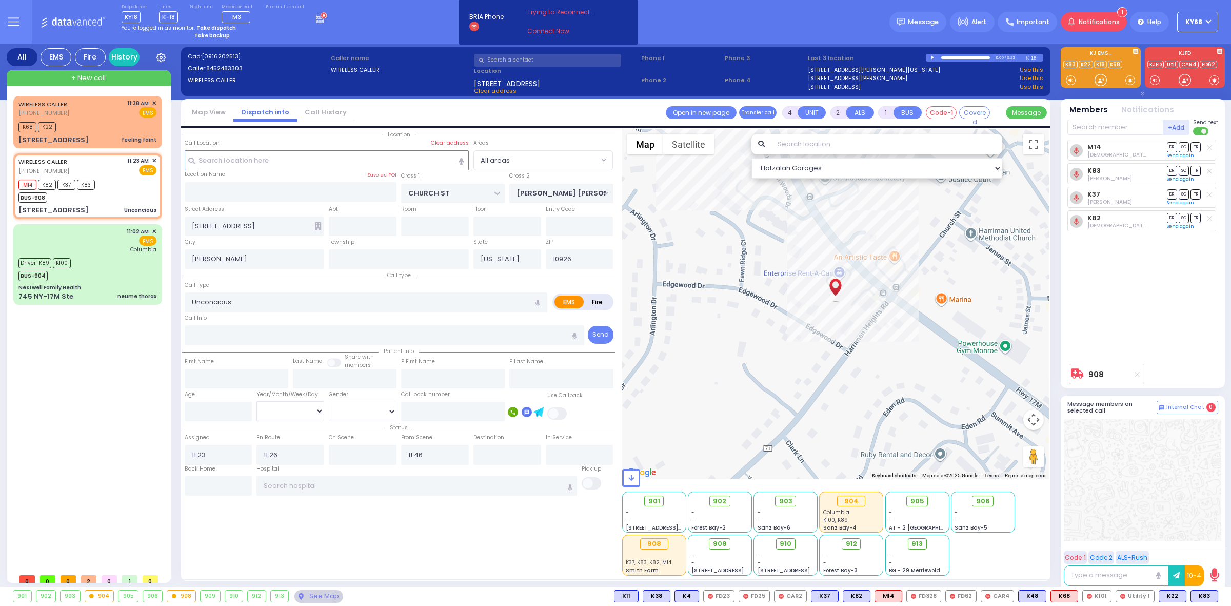
select select
radio input "true"
select select
type input "[GEOGRAPHIC_DATA]"
select select "All areas"
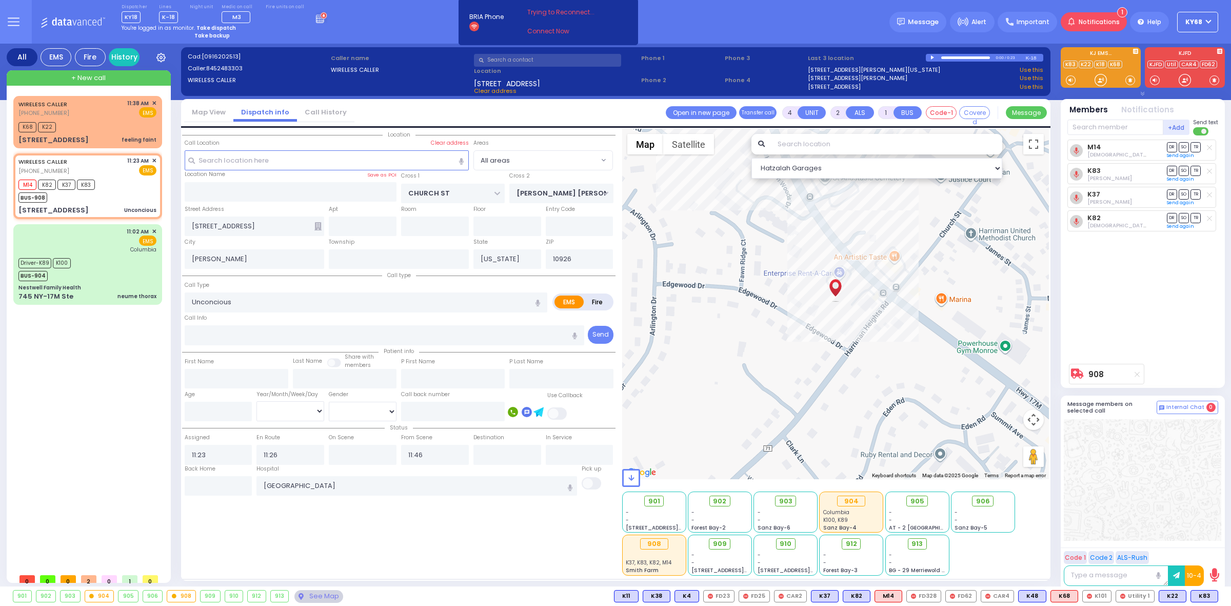
select select "Hatzalah Garages"
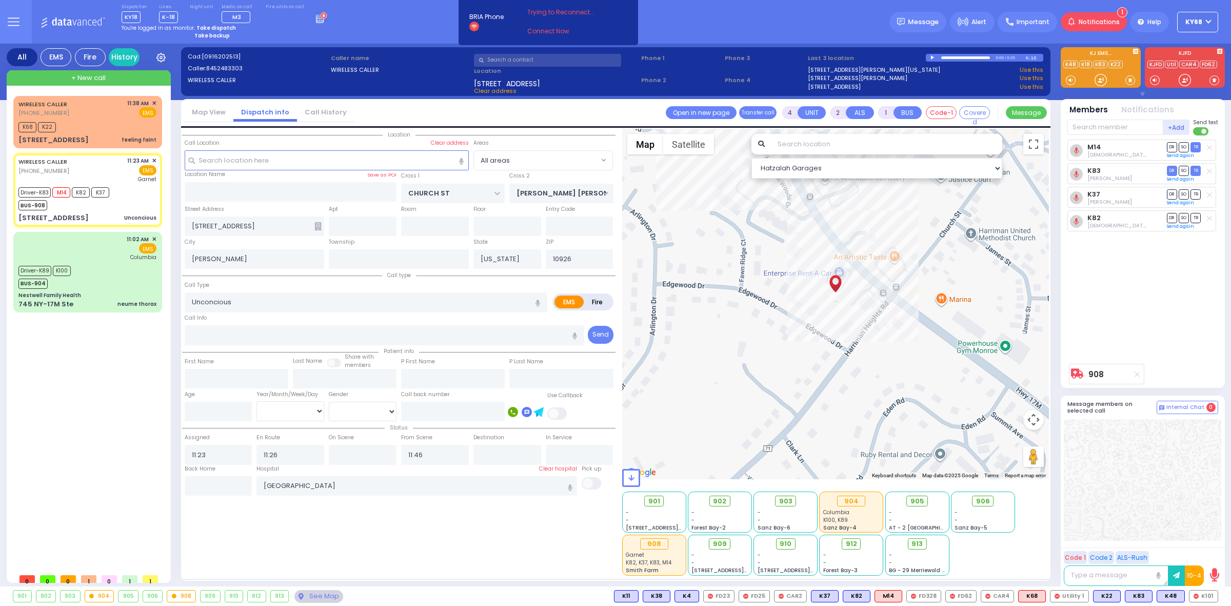
type input "6"
select select
radio input "true"
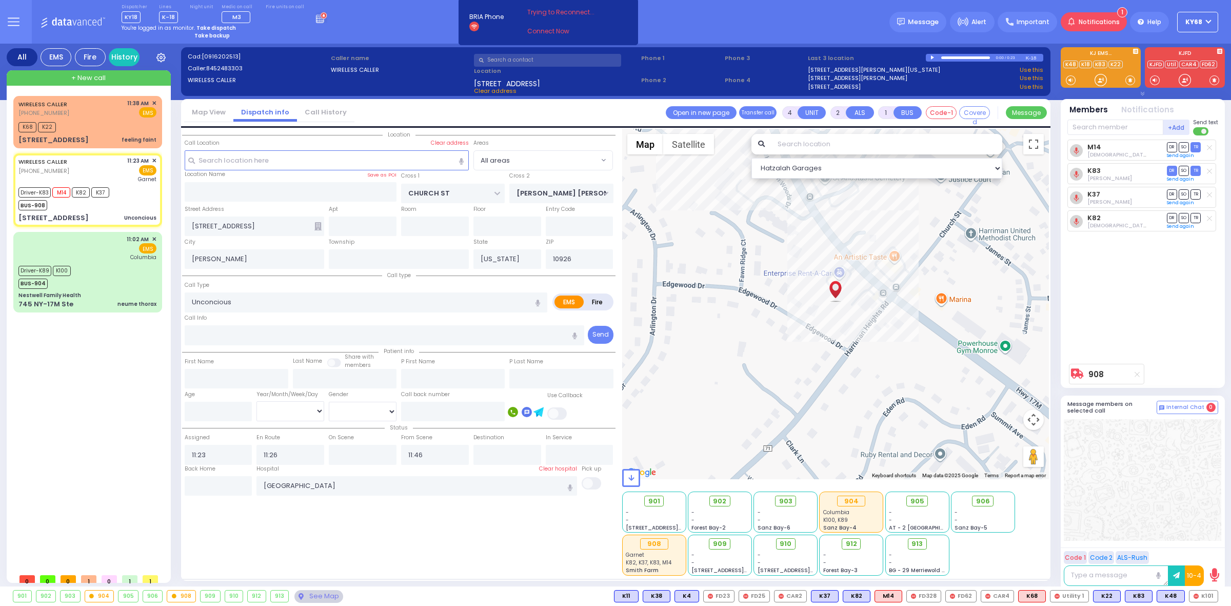
type input "Unknown"
select select "Year"
select select "Hatzalah Garages"
select select
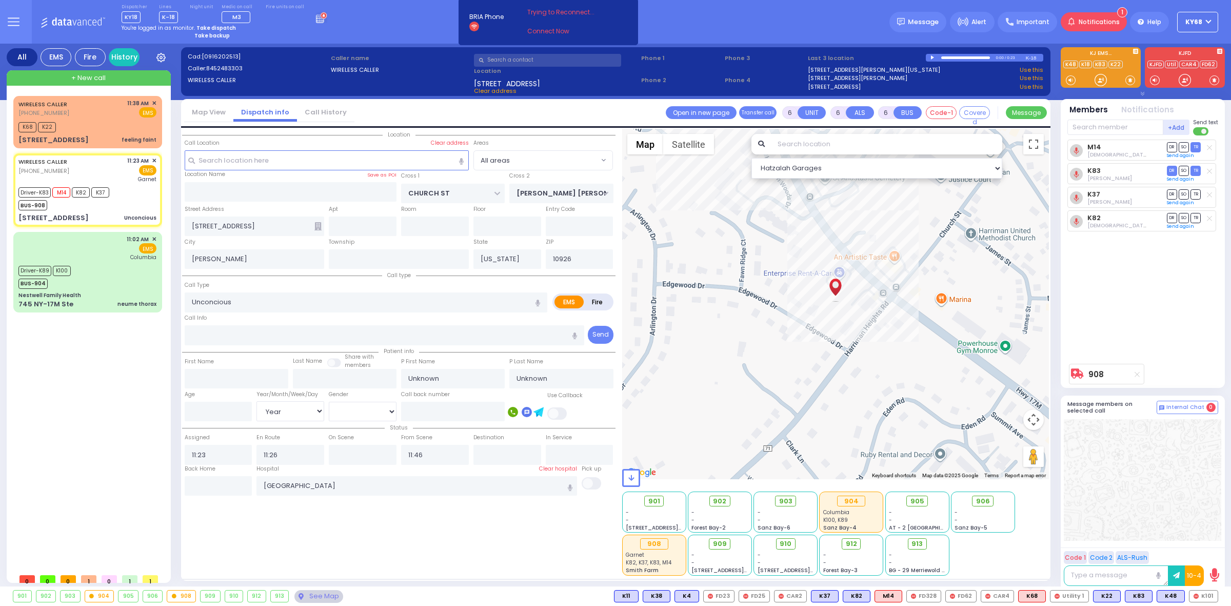
radio input "true"
select select "Year"
type input "11:35"
